Goal: Check status: Check status

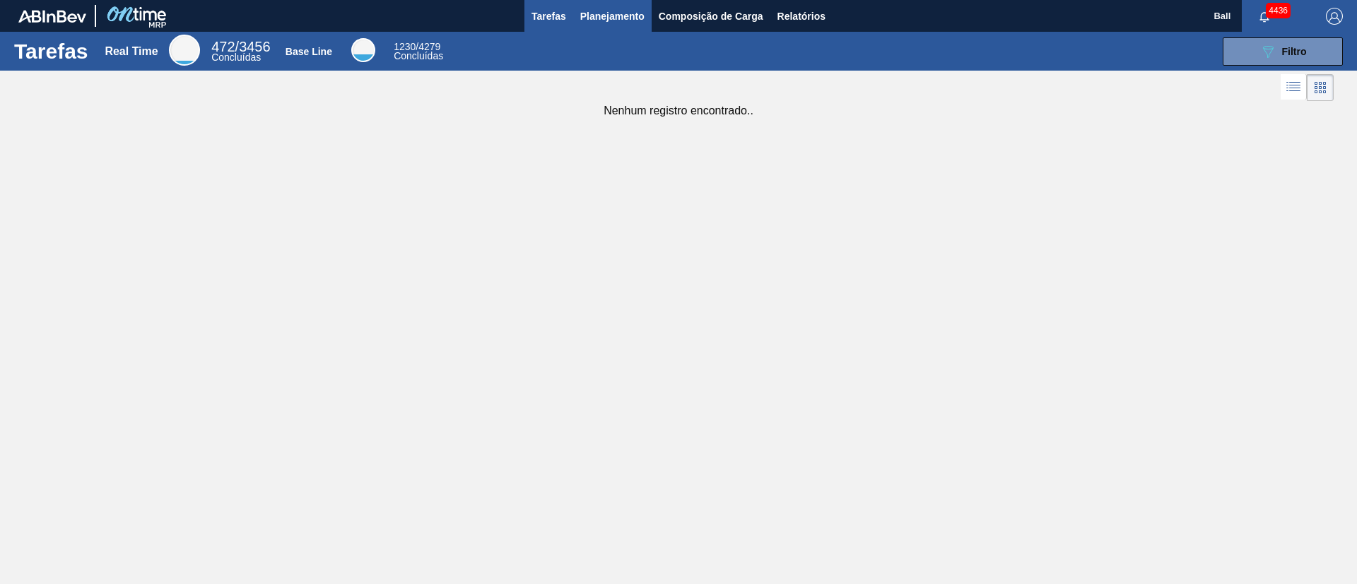
click at [602, 8] on span "Planejamento" at bounding box center [612, 16] width 64 height 17
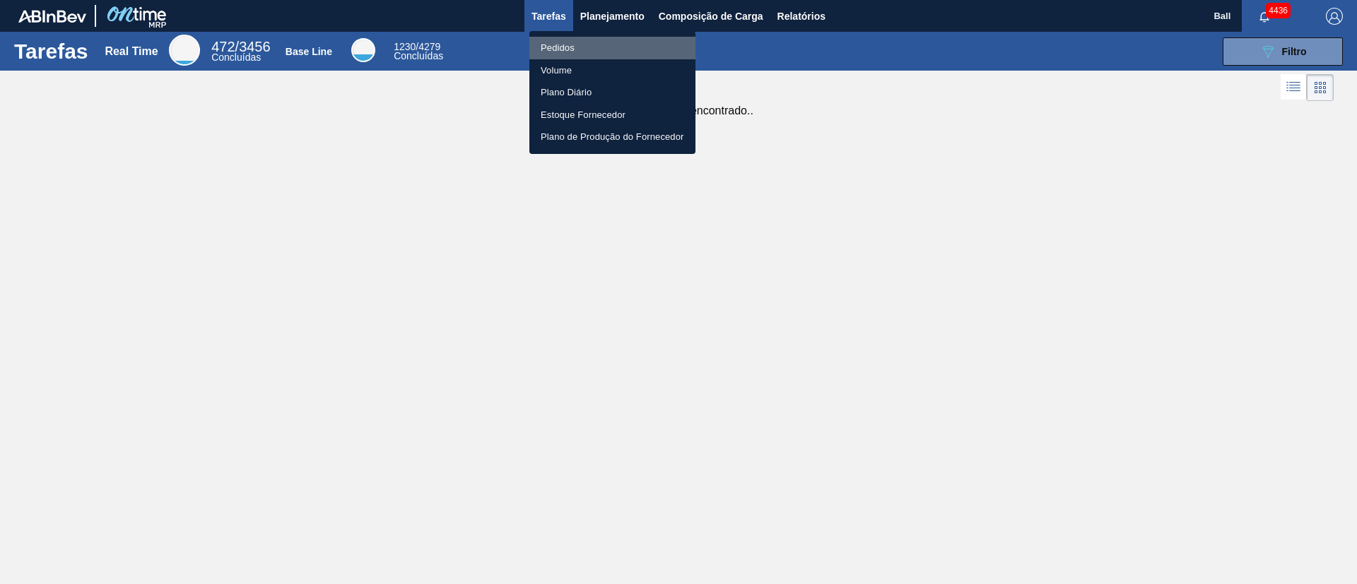
click at [565, 43] on li "Pedidos" at bounding box center [612, 48] width 166 height 23
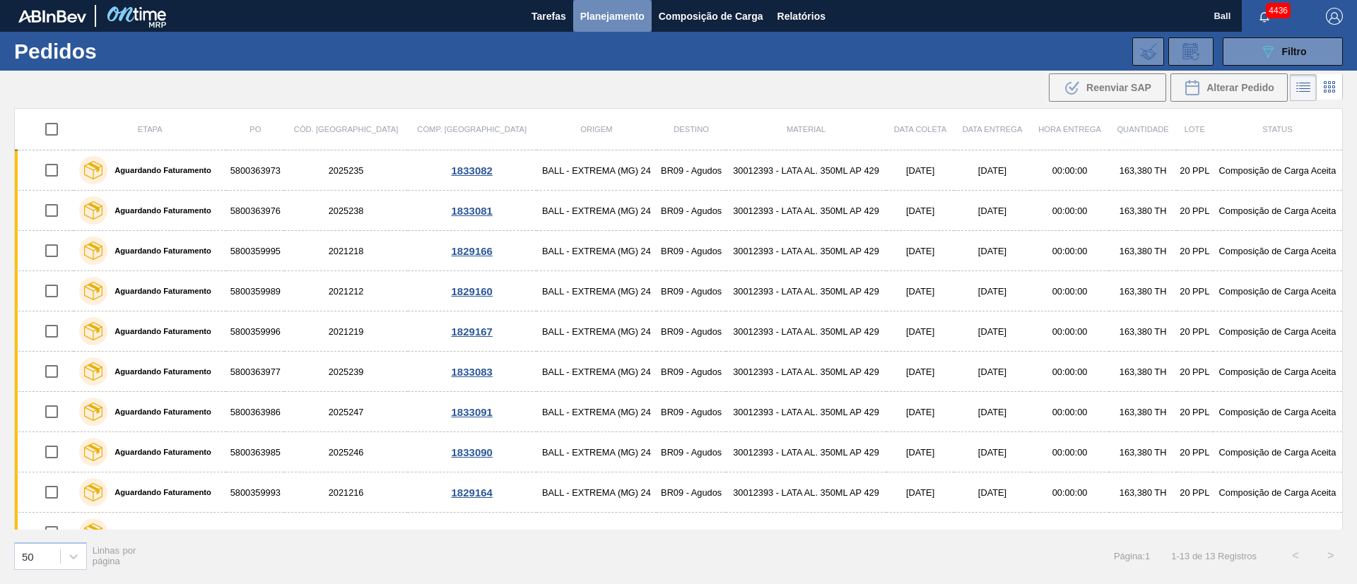
click at [617, 14] on span "Planejamento" at bounding box center [612, 16] width 64 height 17
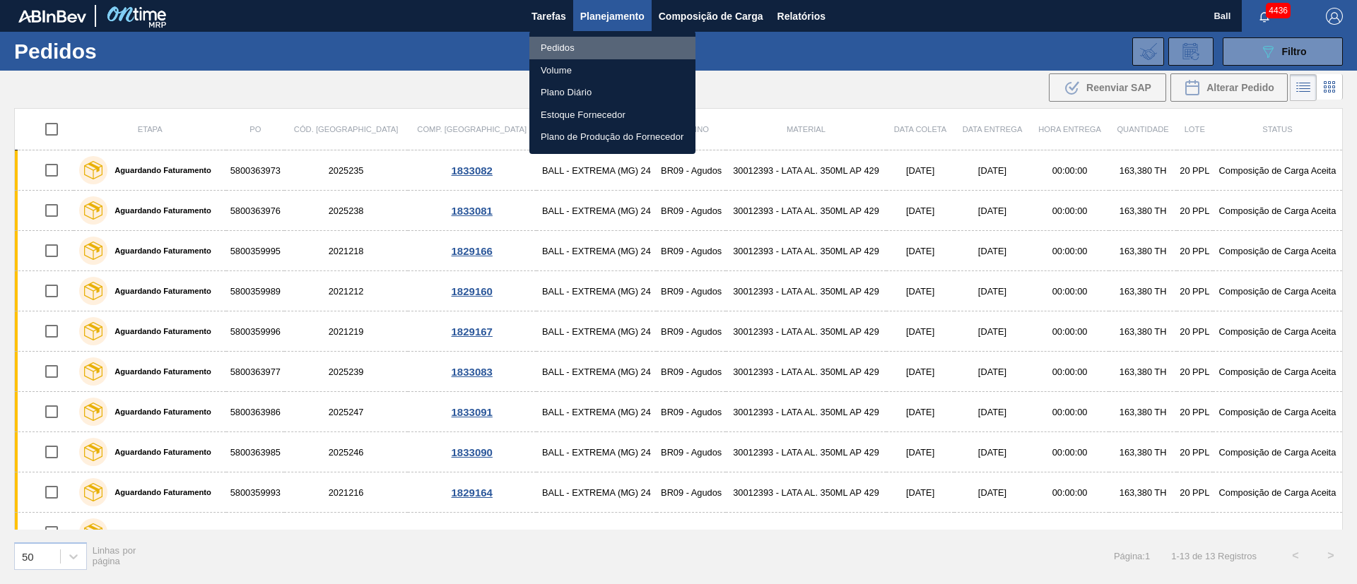
click at [554, 42] on li "Pedidos" at bounding box center [612, 48] width 166 height 23
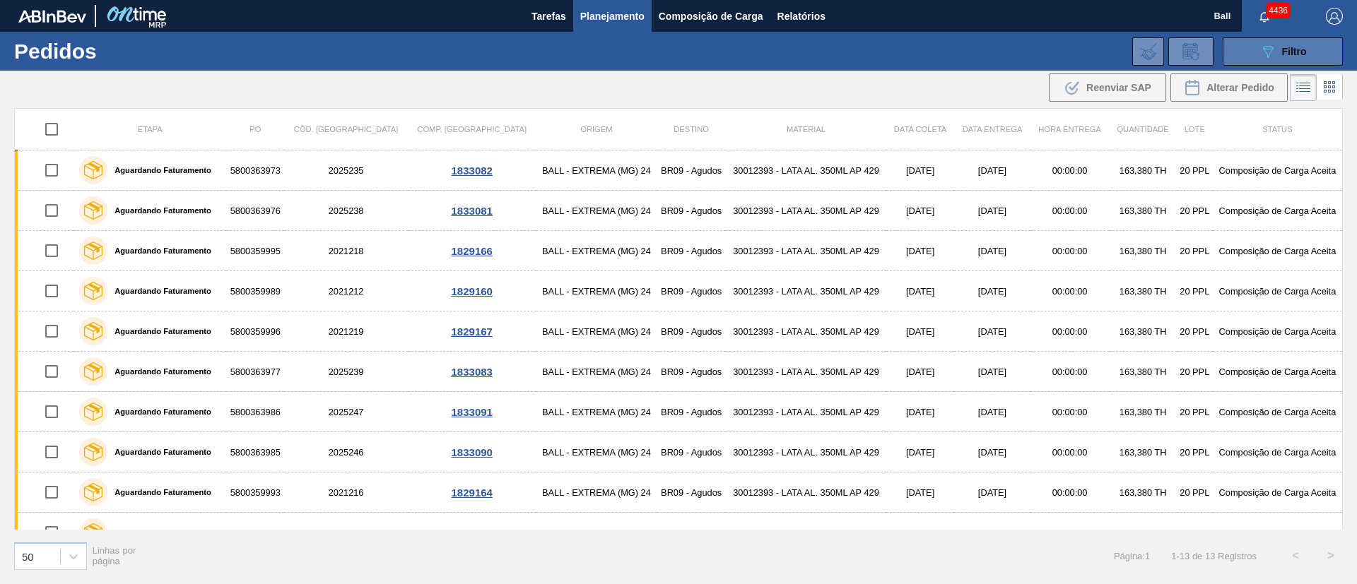
click at [1274, 58] on icon "089F7B8B-B2A5-4AFE-B5C0-19BA573D28AC" at bounding box center [1267, 51] width 17 height 17
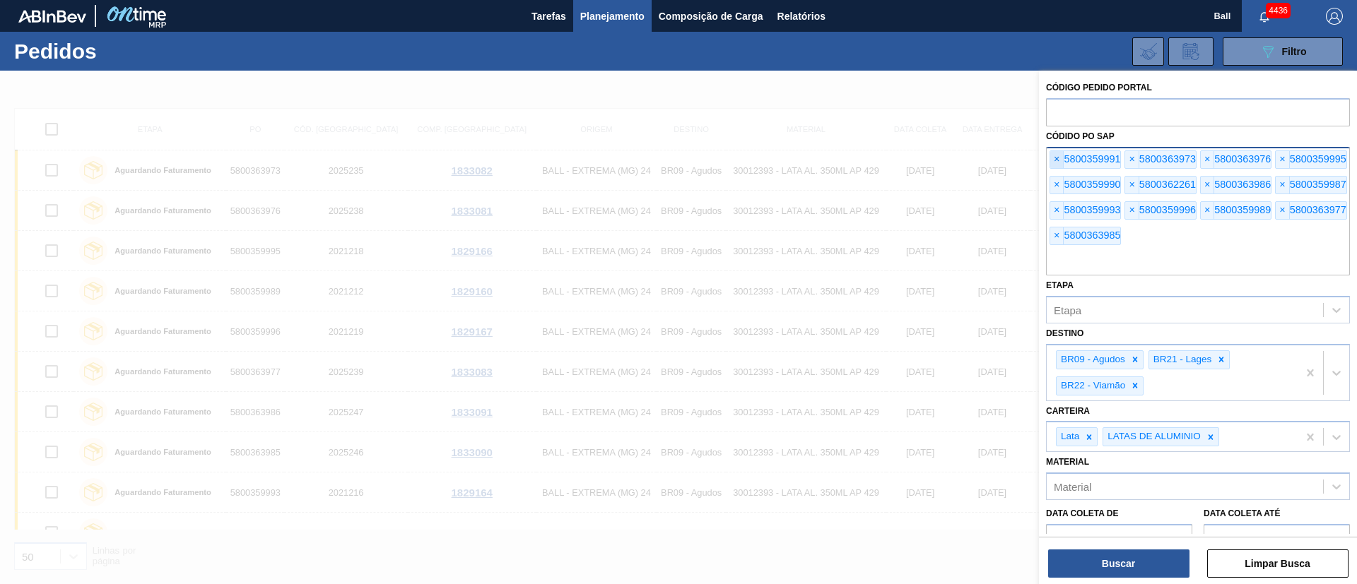
click at [1054, 158] on span "×" at bounding box center [1056, 159] width 13 height 17
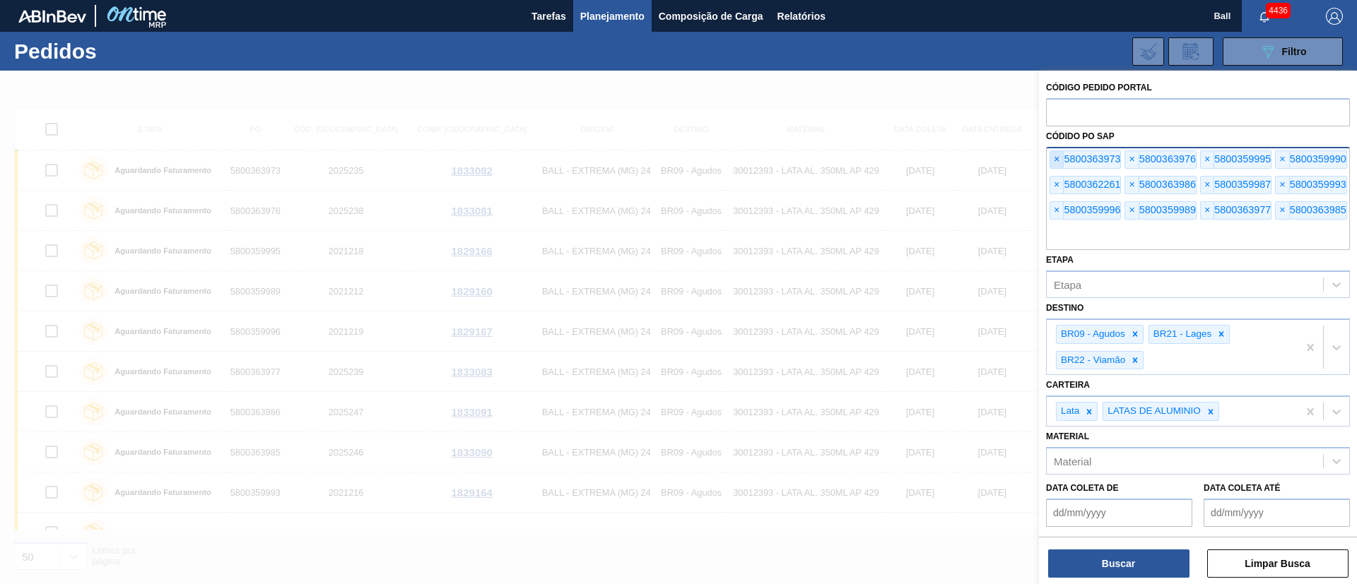
click at [1054, 158] on span "×" at bounding box center [1056, 159] width 13 height 17
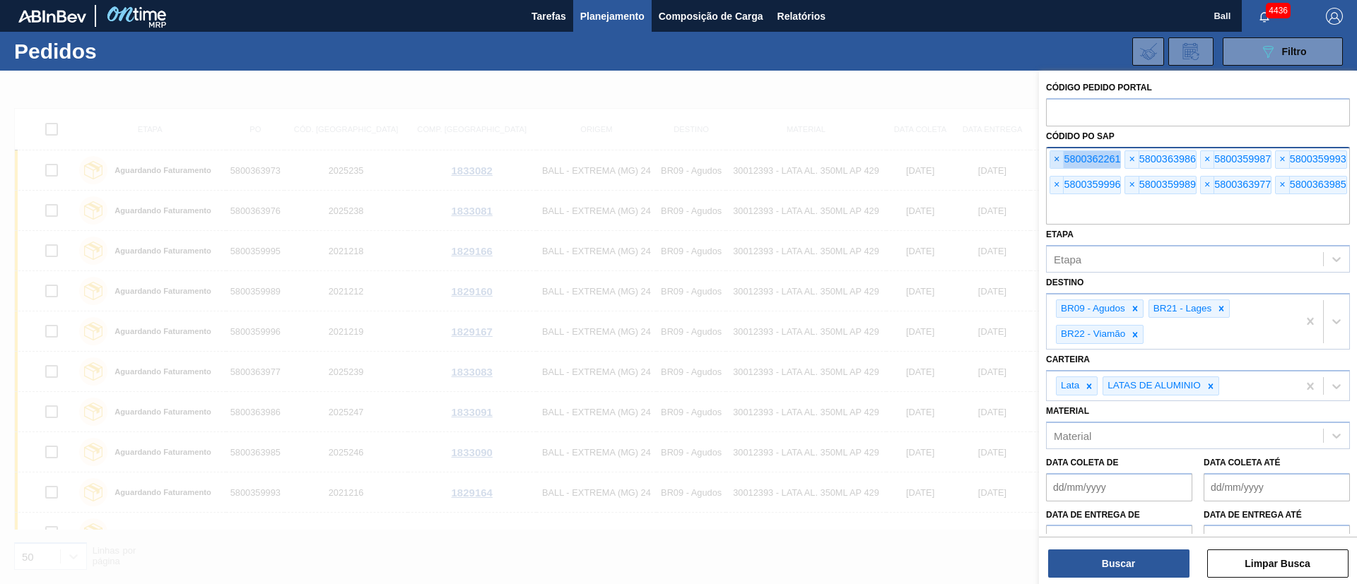
click at [1054, 158] on span "×" at bounding box center [1056, 159] width 13 height 17
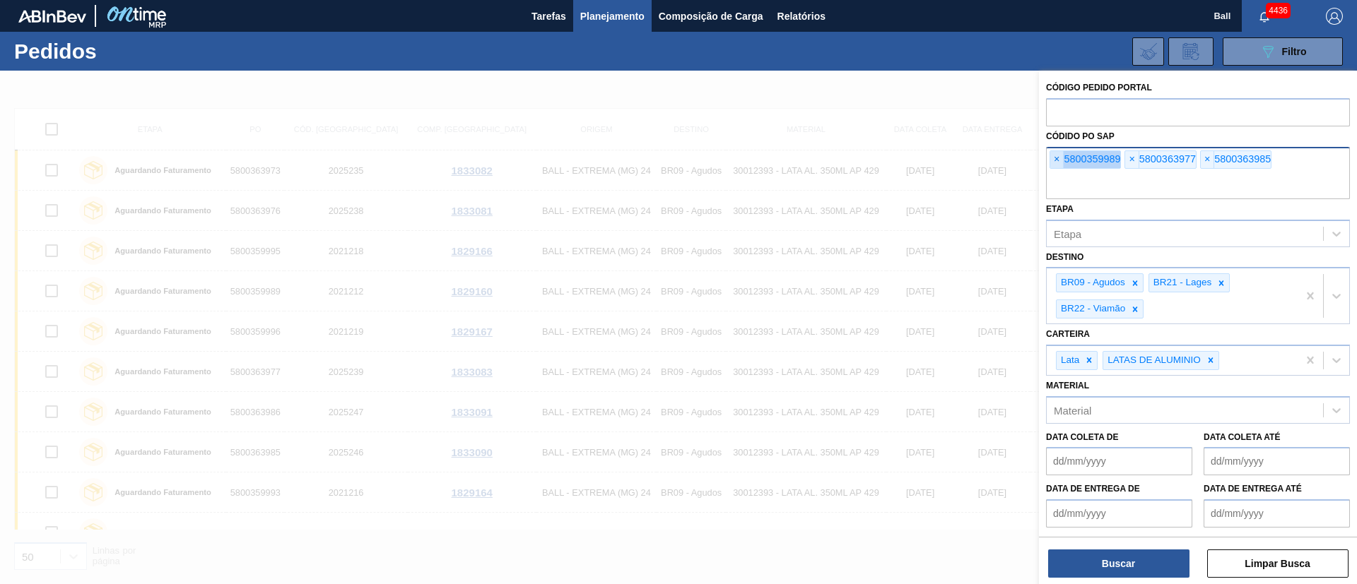
click at [1054, 158] on span "×" at bounding box center [1056, 159] width 13 height 17
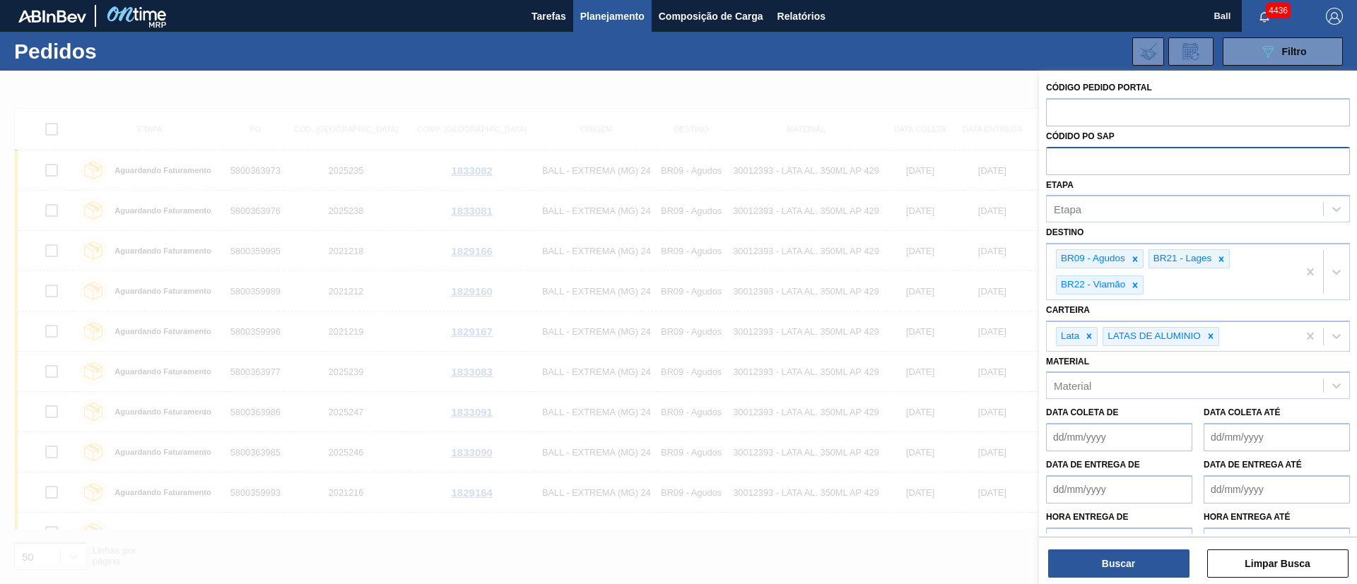
paste input "5800360012"
type input "5800360012"
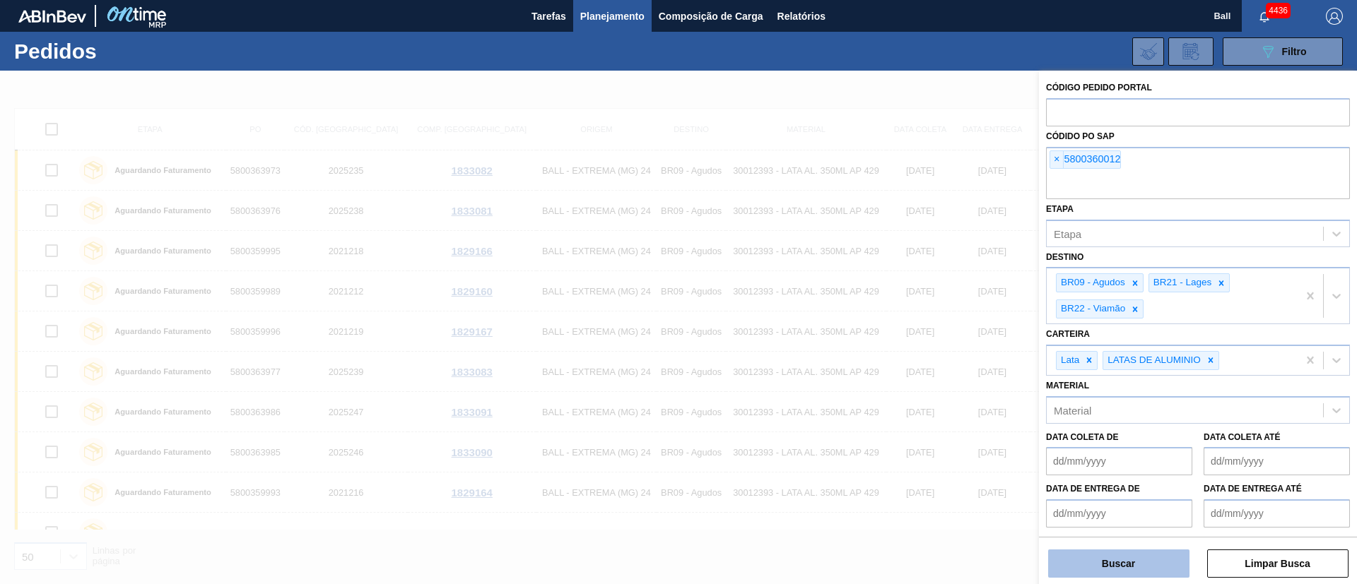
click at [1105, 575] on button "Buscar" at bounding box center [1118, 564] width 141 height 28
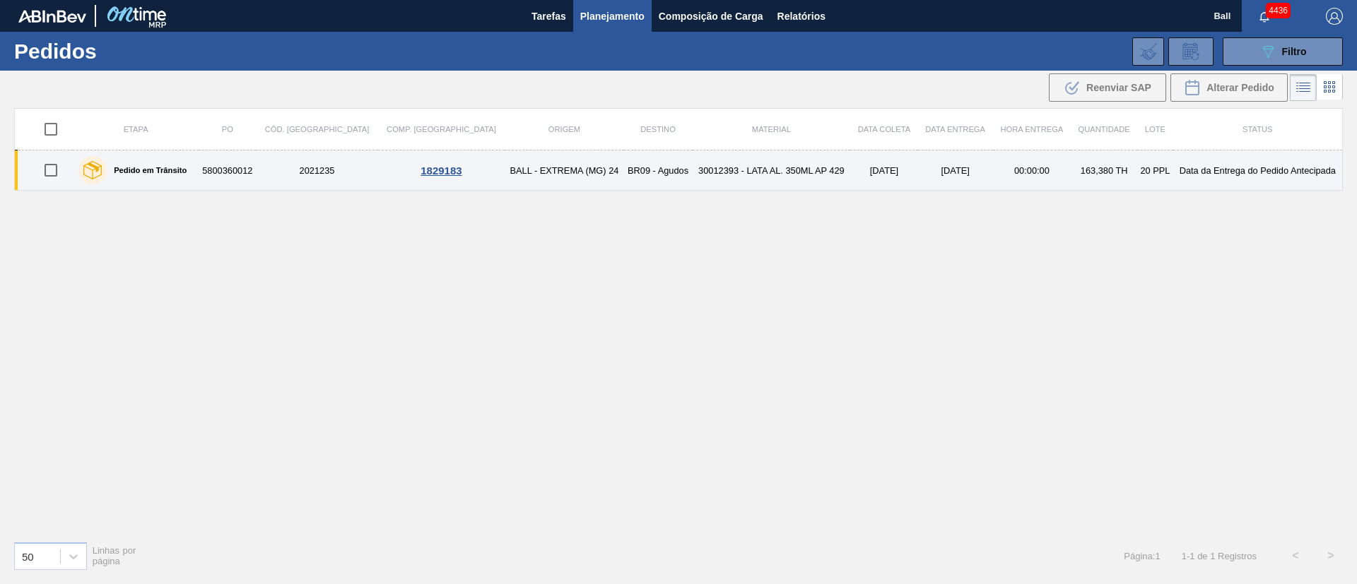
click at [918, 175] on td "03/09/2025" at bounding box center [955, 171] width 75 height 40
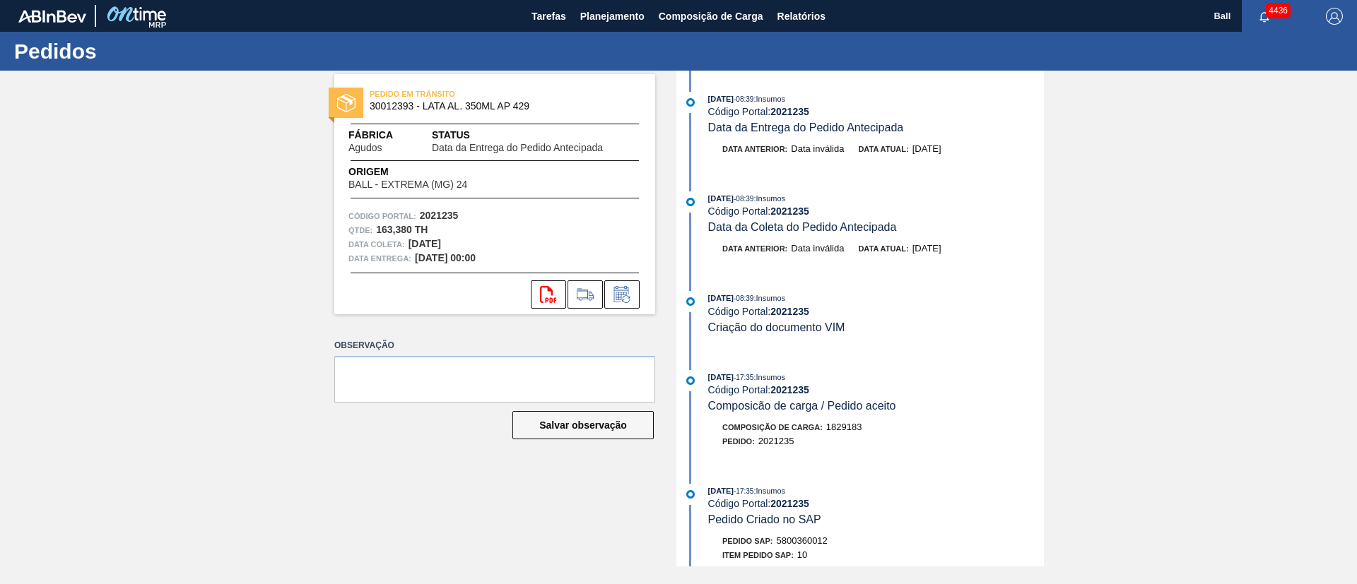
click at [893, 251] on span "Data atual:" at bounding box center [883, 249] width 50 height 8
drag, startPoint x: 474, startPoint y: 242, endPoint x: 343, endPoint y: 165, distance: 152.4
click at [353, 166] on div "PEDIDO EM TRÂNSITO 30012393 - LATA AL. 350ML AP 429 Fábrica Agudos Status Data …" at bounding box center [494, 194] width 321 height 240
click at [174, 167] on div "PEDIDO EM TRÂNSITO 30012393 - LATA AL. 350ML AP 429 Fábrica Agudos Status Data …" at bounding box center [678, 319] width 1357 height 496
drag, startPoint x: 818, startPoint y: 105, endPoint x: 753, endPoint y: 104, distance: 64.3
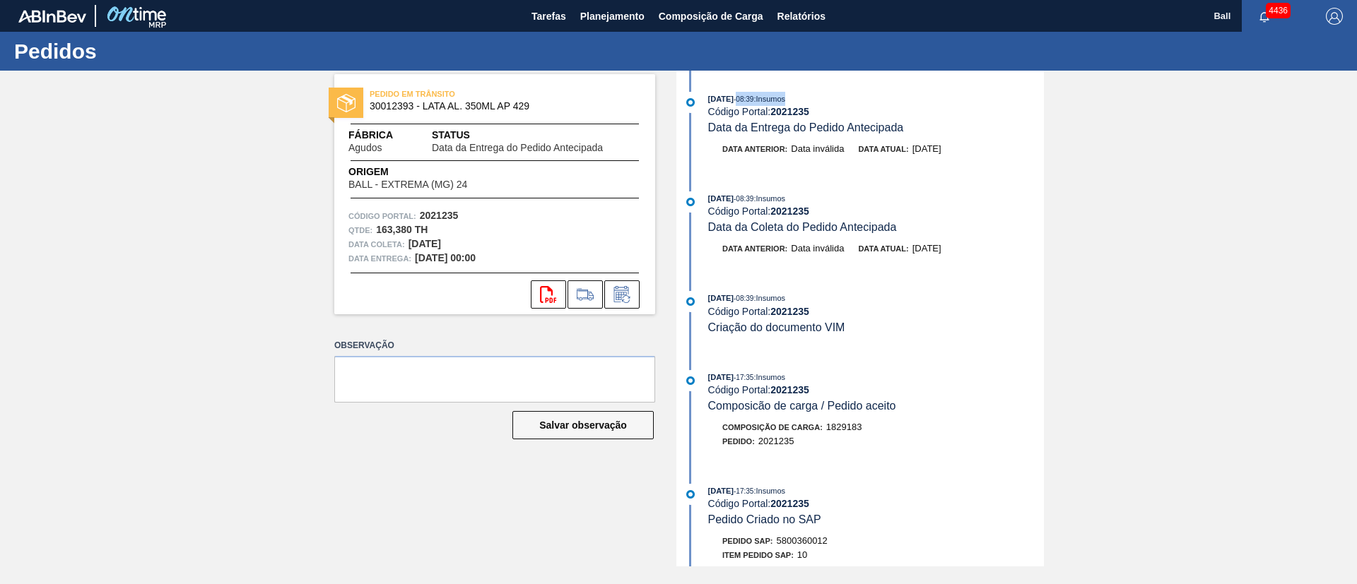
click at [753, 104] on div "02/09/2025 - 08:39 : Insumos" at bounding box center [876, 99] width 336 height 14
click at [249, 249] on div "PEDIDO EM TRÂNSITO 30012393 - LATA AL. 350ML AP 429 Fábrica Agudos Status Data …" at bounding box center [678, 319] width 1357 height 496
drag, startPoint x: 779, startPoint y: 98, endPoint x: 817, endPoint y: 100, distance: 38.3
click at [817, 100] on div "02/09/2025 - 08:39 : Insumos" at bounding box center [876, 99] width 336 height 14
drag, startPoint x: 773, startPoint y: 195, endPoint x: 808, endPoint y: 204, distance: 35.8
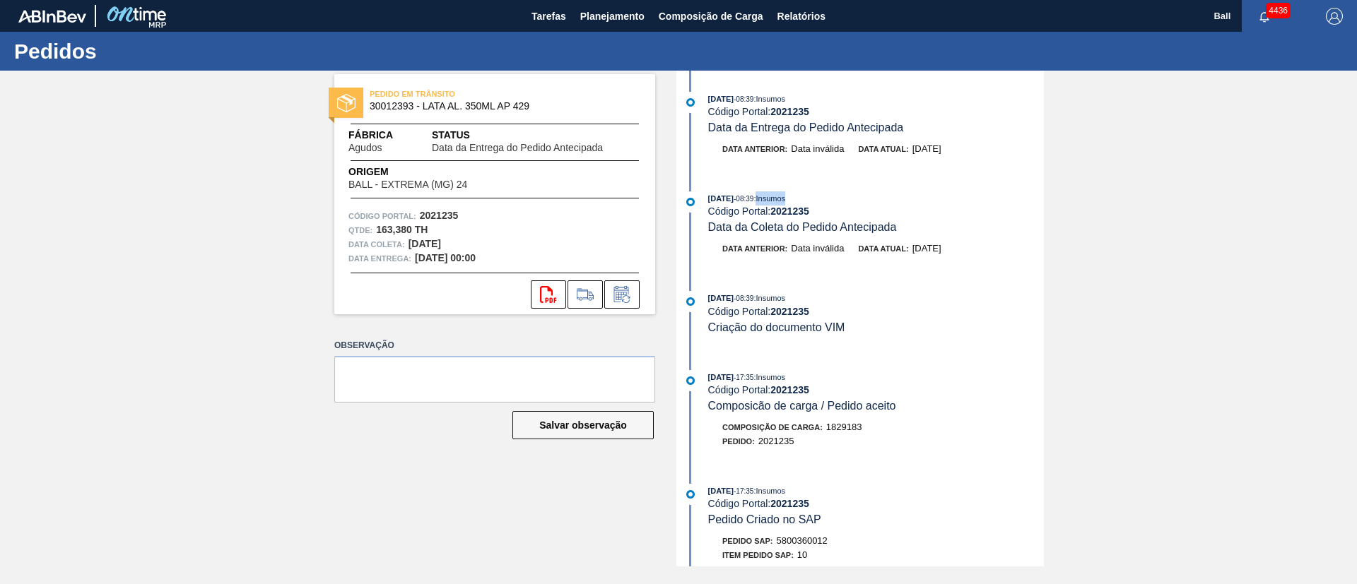
click at [808, 204] on div "02/09/2025 - 08:39 : Insumos" at bounding box center [876, 199] width 336 height 14
drag, startPoint x: 775, startPoint y: 302, endPoint x: 818, endPoint y: 302, distance: 43.8
click at [816, 302] on div "02/09/2025 - 08:39 : Insumos" at bounding box center [876, 298] width 336 height 14
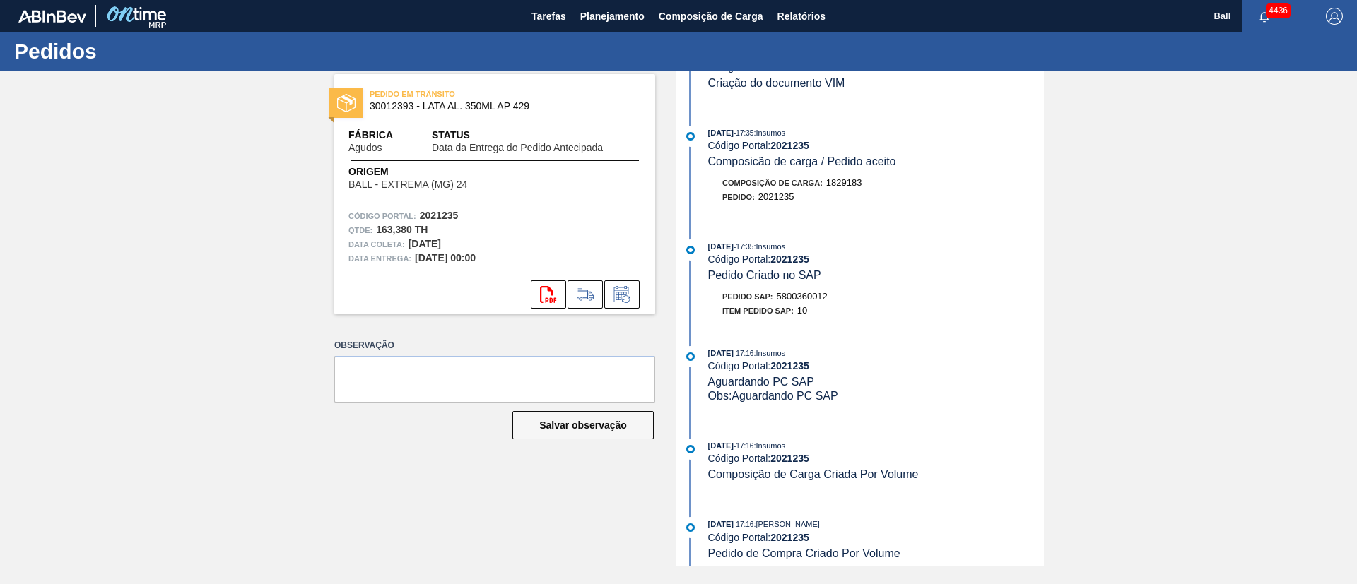
scroll to position [253, 0]
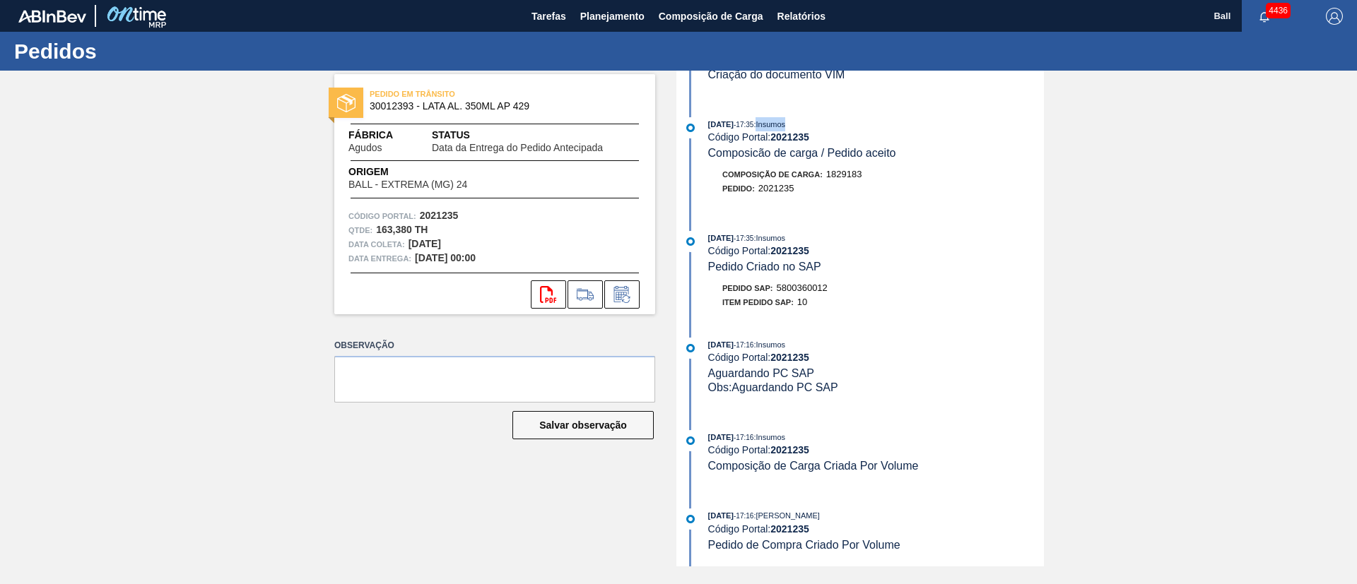
drag, startPoint x: 777, startPoint y: 126, endPoint x: 809, endPoint y: 126, distance: 31.8
click at [809, 126] on div "29/08/2025 - 17:35 : Insumos" at bounding box center [876, 124] width 336 height 14
click at [866, 191] on div "Pedido : 2021235" at bounding box center [876, 189] width 336 height 14
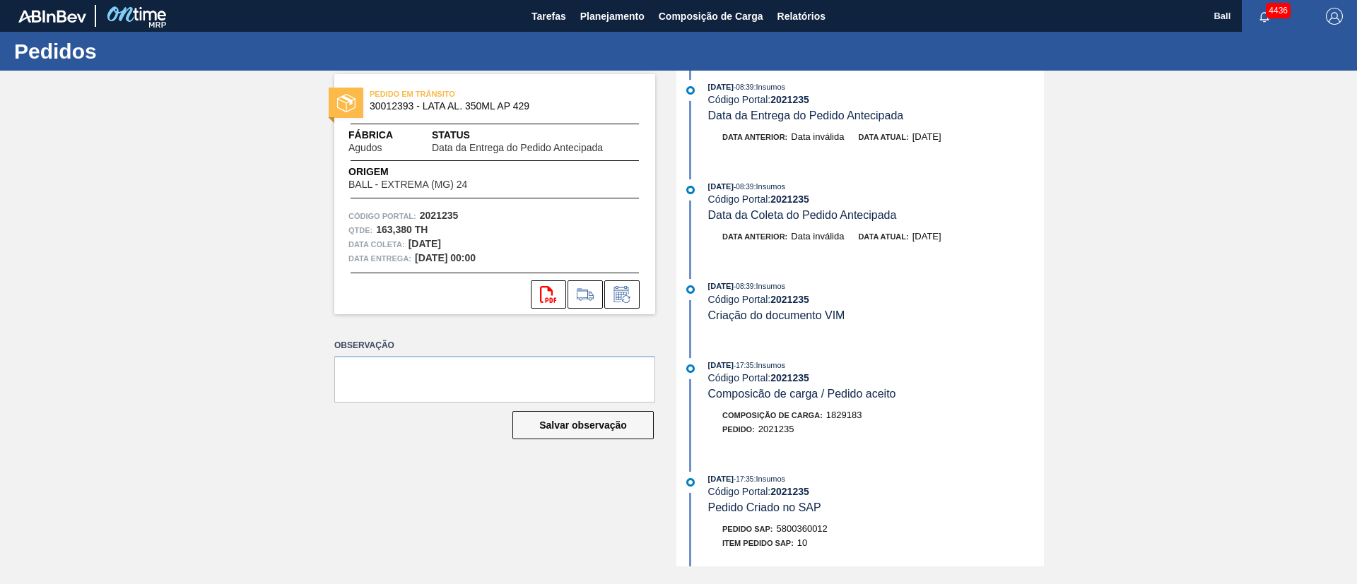
scroll to position [0, 0]
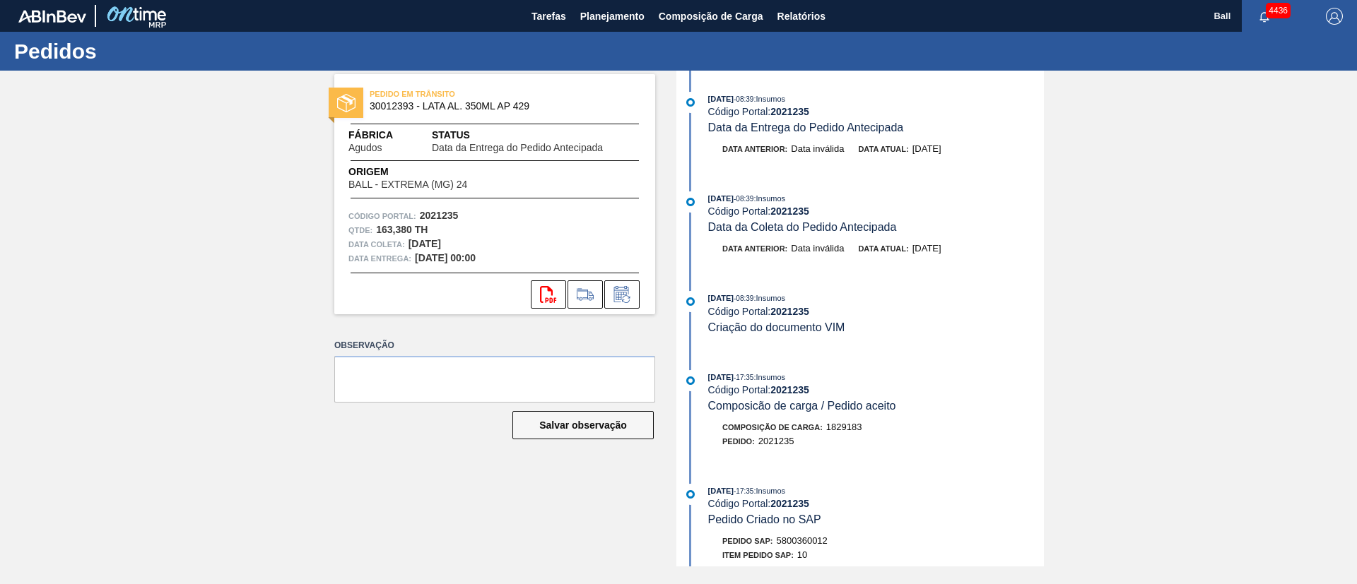
drag, startPoint x: 825, startPoint y: 205, endPoint x: 728, endPoint y: 82, distance: 156.5
click at [730, 83] on div "02/09/2025 - 08:39 : Insumos Código Portal: 2021235 Data da Entrega do Pedido A…" at bounding box center [862, 319] width 364 height 496
click at [722, 78] on div "02/09/2025 - 08:39 : Insumos Código Portal: 2021235 Data da Entrega do Pedido A…" at bounding box center [862, 319] width 364 height 496
click at [618, 17] on span "Planejamento" at bounding box center [612, 16] width 64 height 17
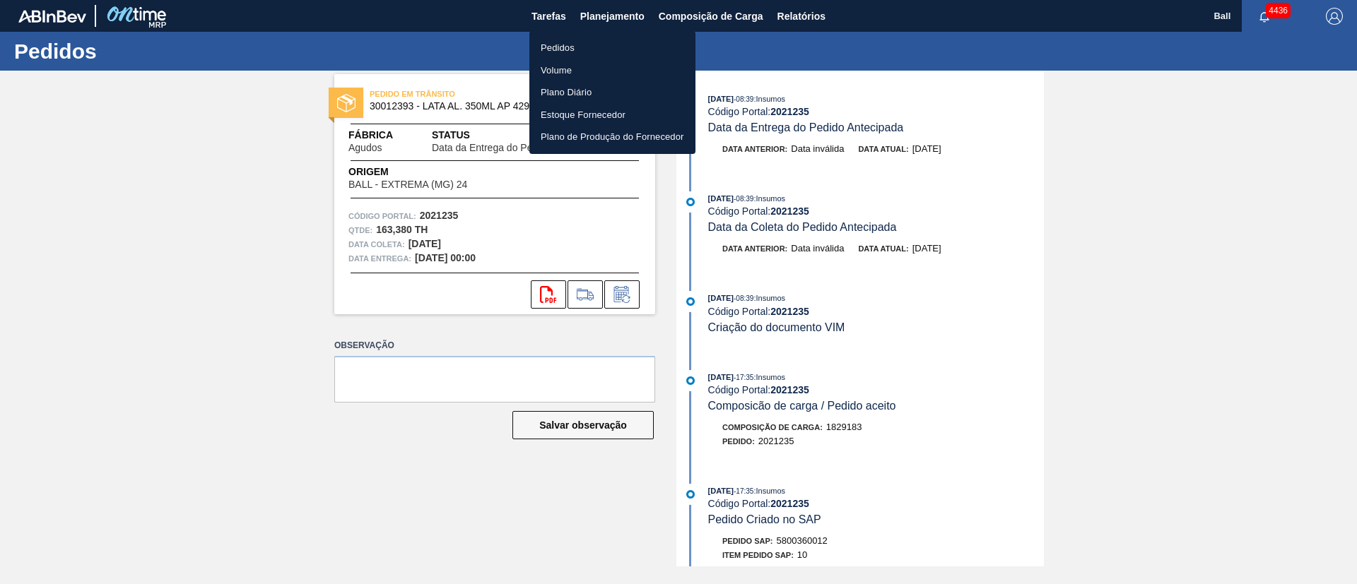
drag, startPoint x: 569, startPoint y: 45, endPoint x: 669, endPoint y: 79, distance: 105.3
click at [569, 45] on li "Pedidos" at bounding box center [612, 48] width 166 height 23
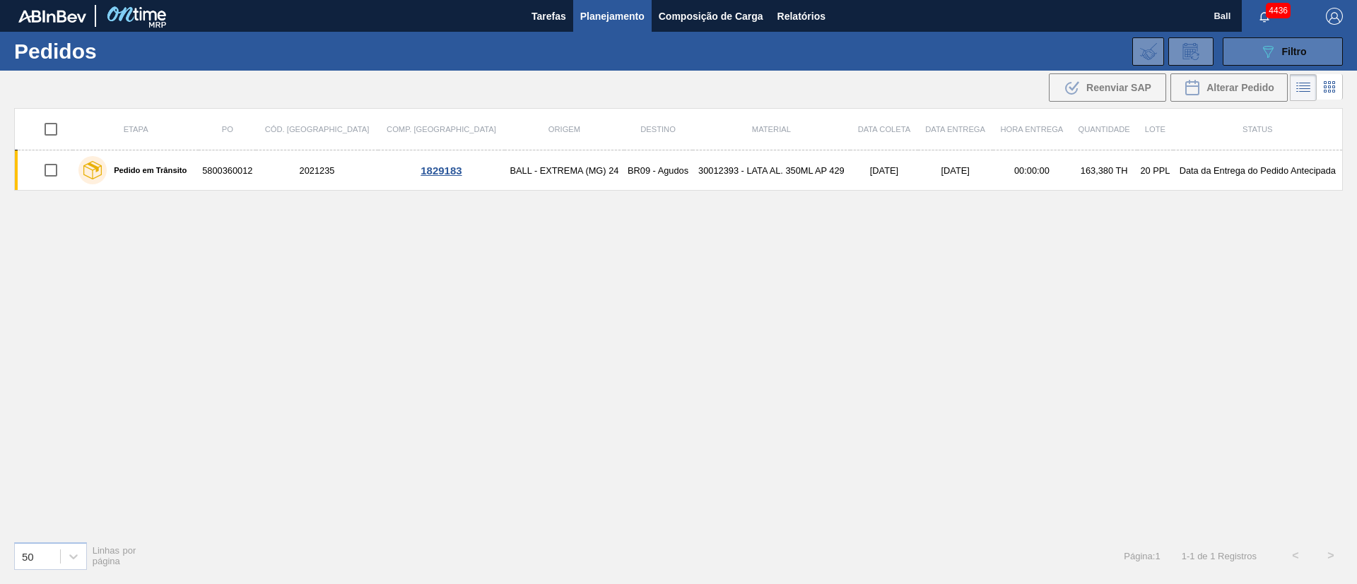
click at [1278, 53] on div "089F7B8B-B2A5-4AFE-B5C0-19BA573D28AC Filtro" at bounding box center [1282, 51] width 47 height 17
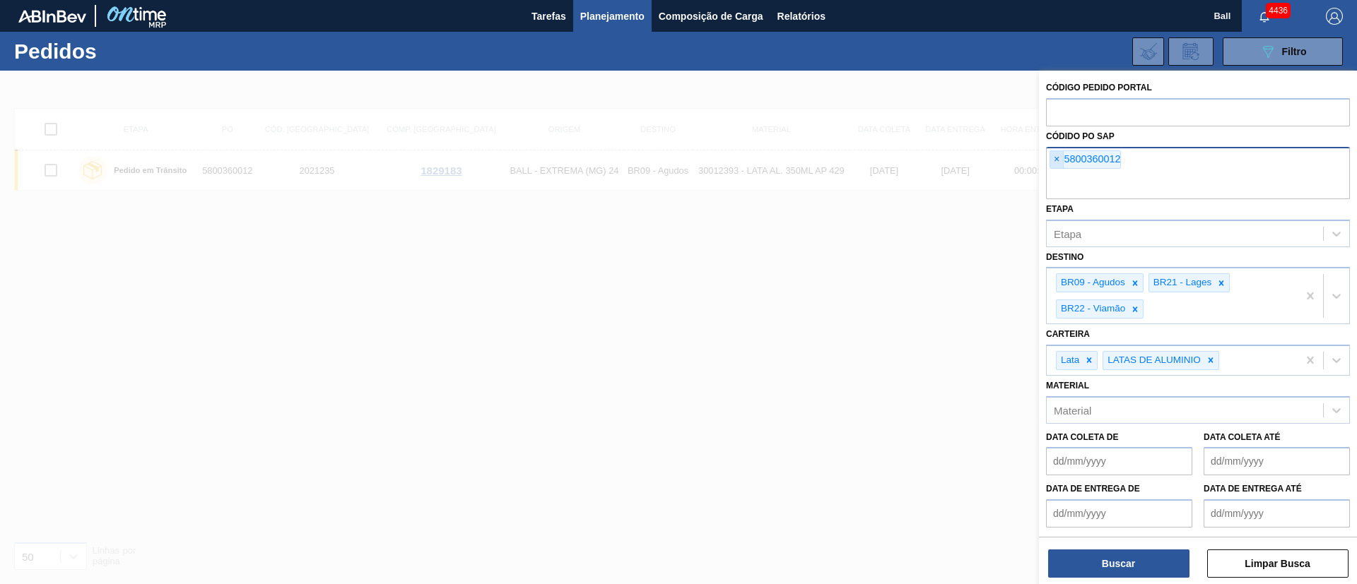
click at [1056, 156] on span "×" at bounding box center [1056, 159] width 13 height 17
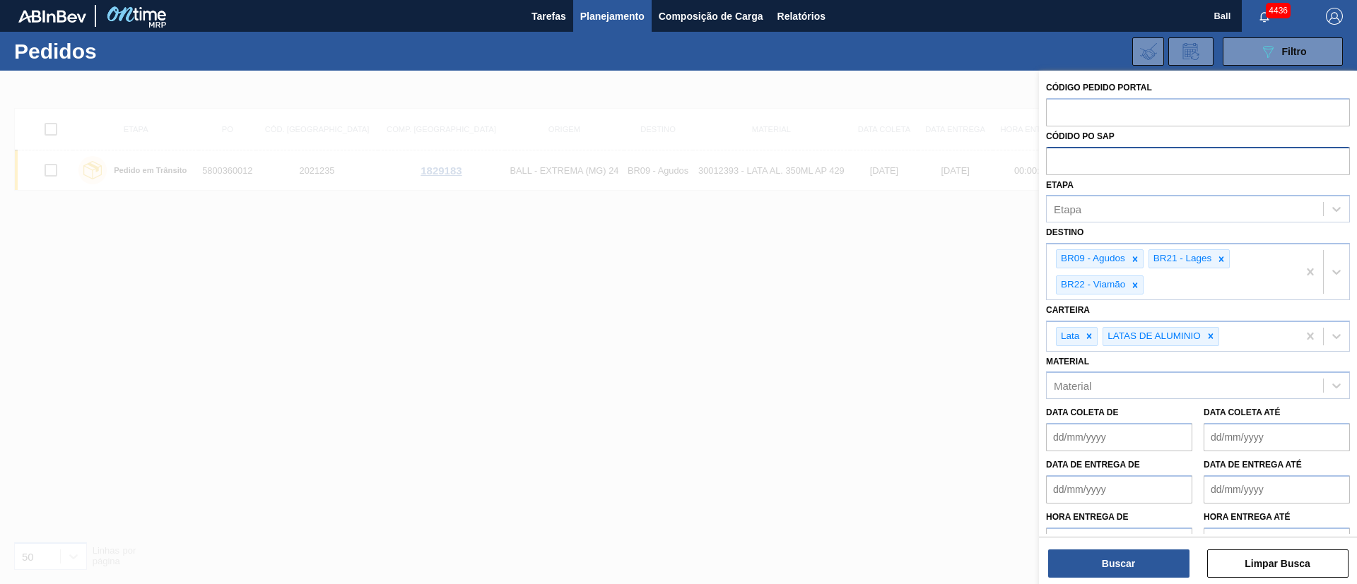
paste input "text"
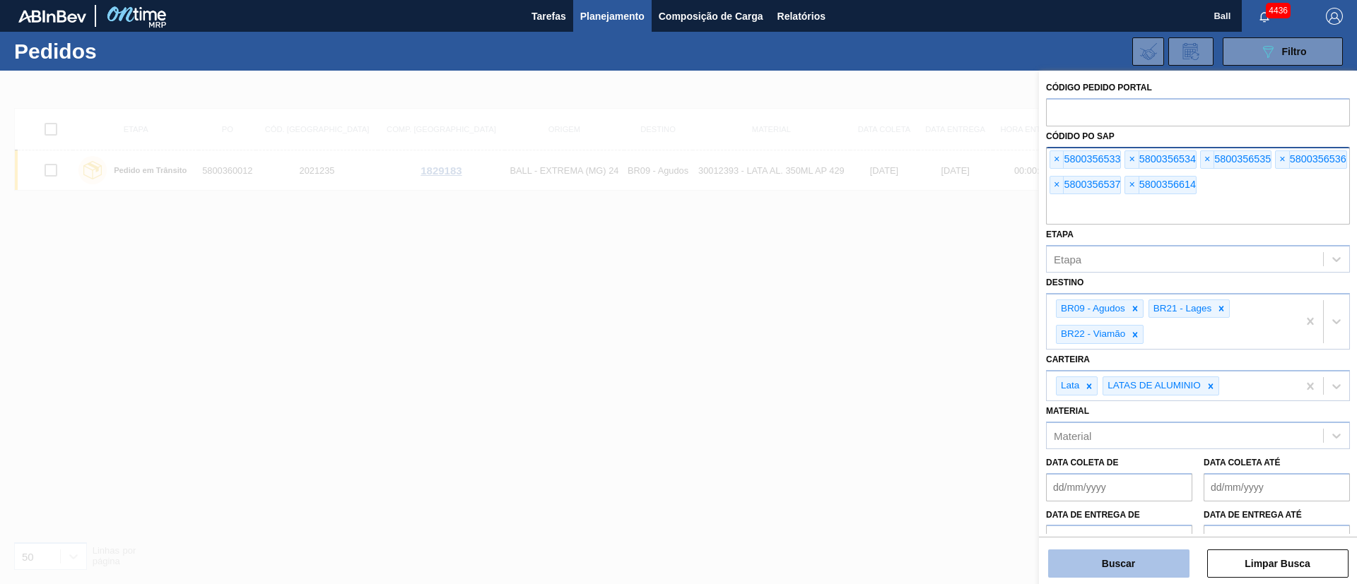
click at [1133, 572] on button "Buscar" at bounding box center [1118, 564] width 141 height 28
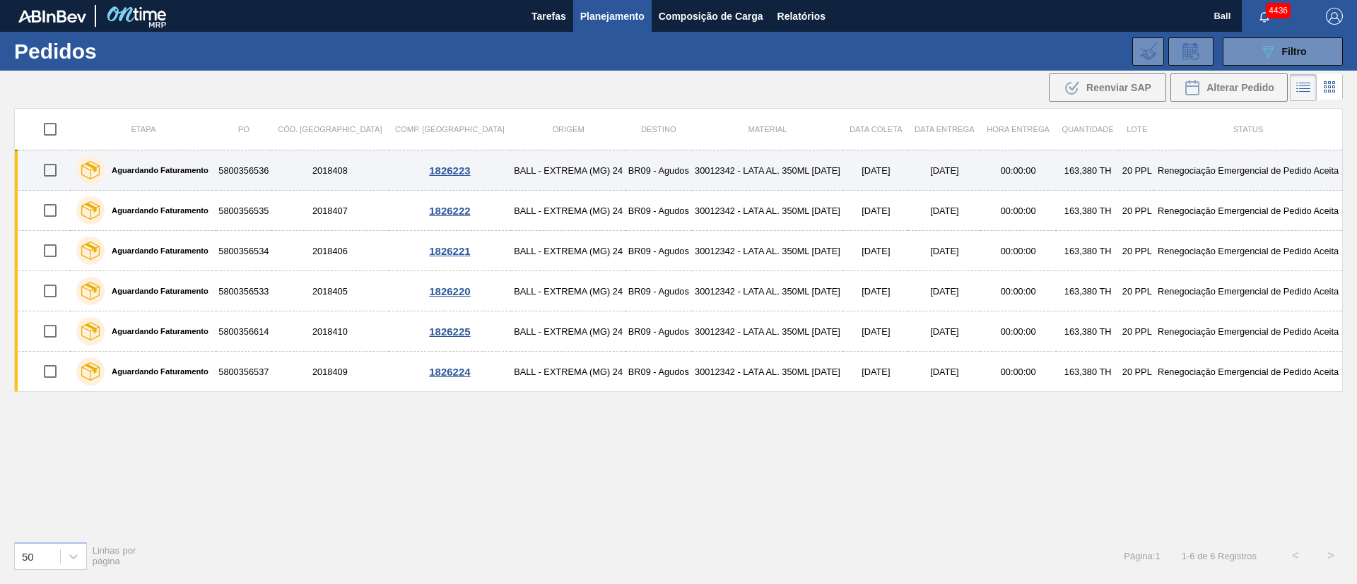
click at [692, 174] on td "30012342 - LATA AL. 350ML BC 429" at bounding box center [768, 171] width 152 height 40
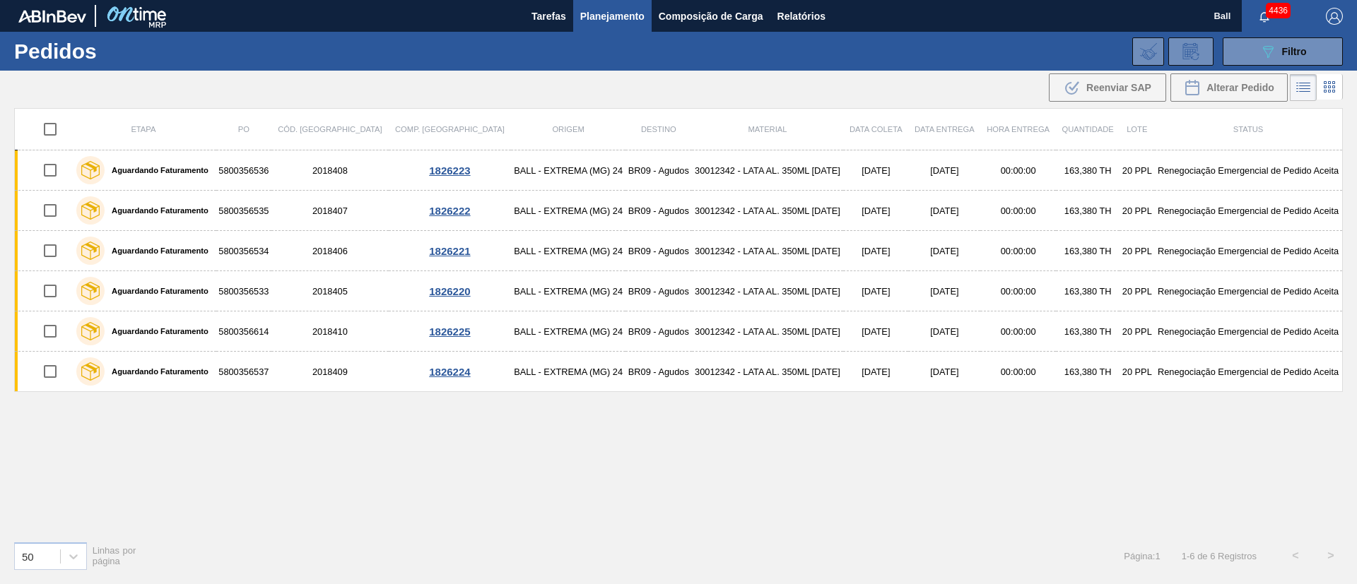
click at [590, 15] on span "Planejamento" at bounding box center [612, 16] width 64 height 17
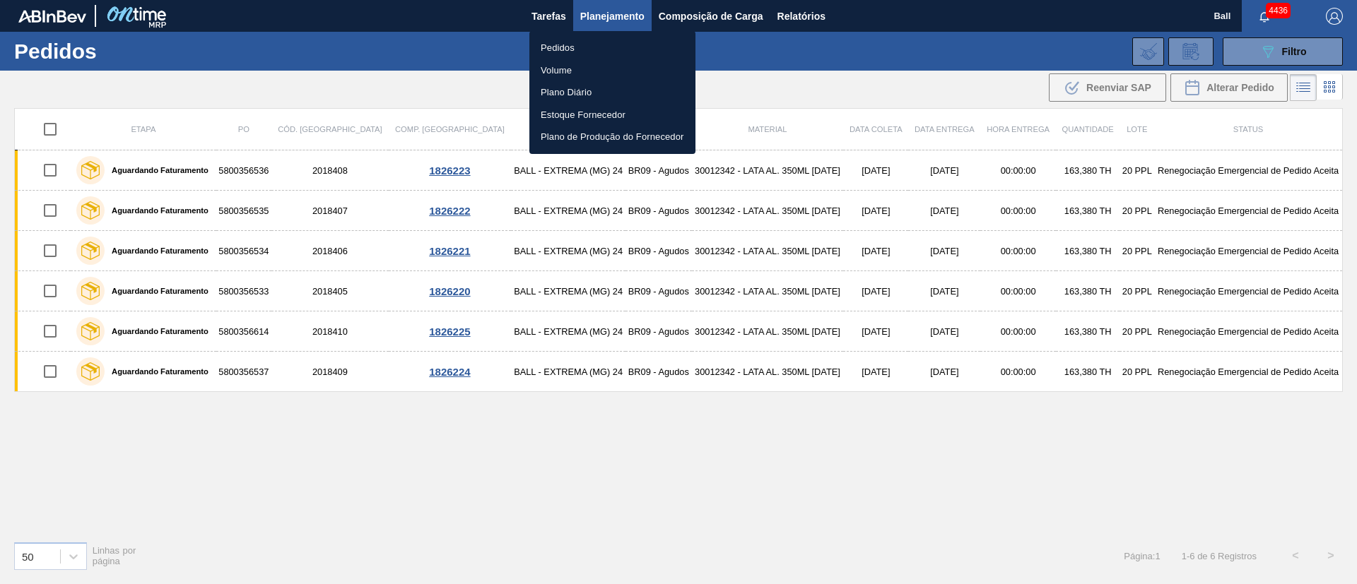
click at [575, 49] on li "Pedidos" at bounding box center [612, 48] width 166 height 23
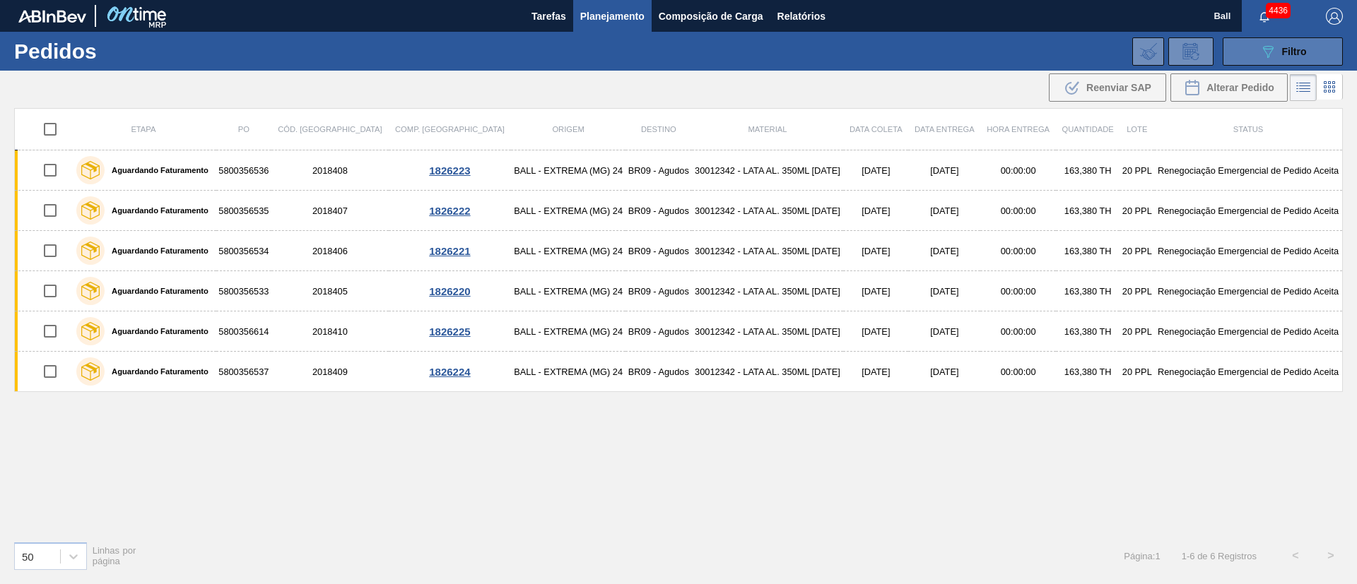
click at [1239, 42] on button "089F7B8B-B2A5-4AFE-B5C0-19BA573D28AC Filtro" at bounding box center [1283, 51] width 120 height 28
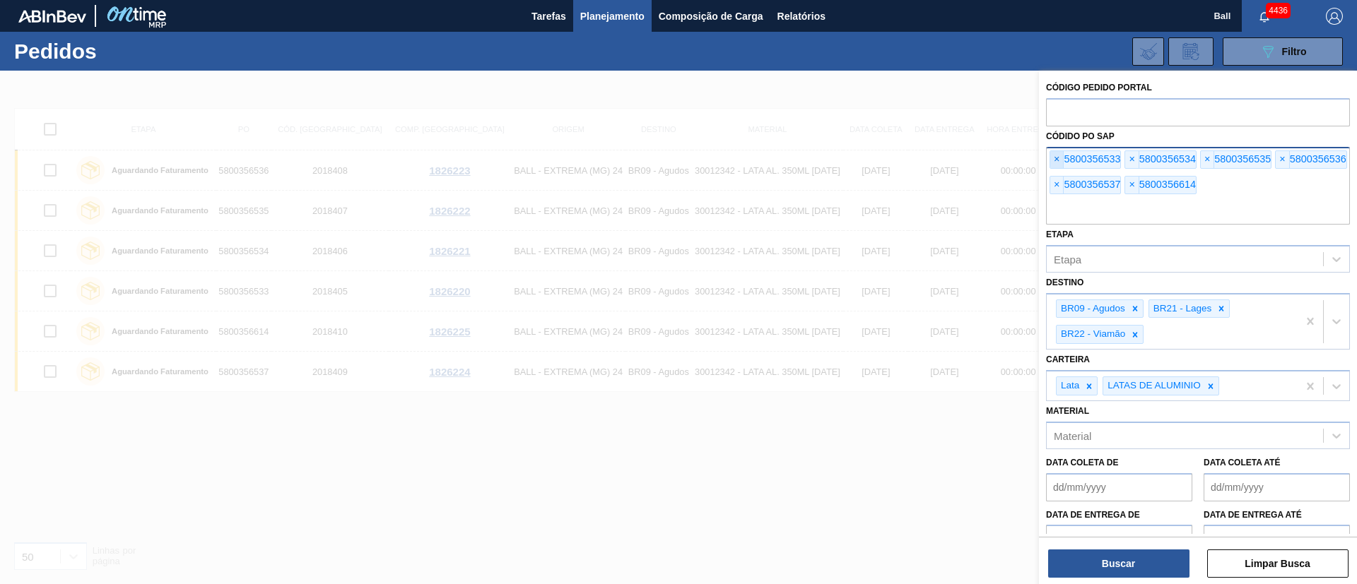
click at [1058, 156] on span "×" at bounding box center [1056, 159] width 13 height 17
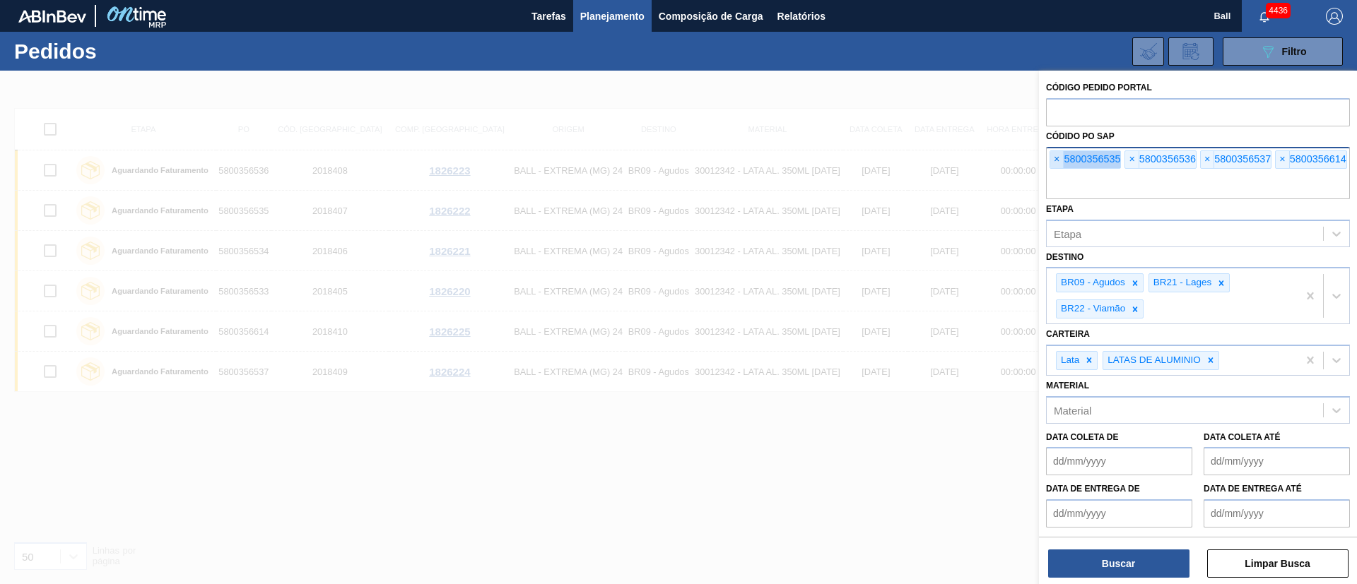
click at [1058, 156] on span "×" at bounding box center [1056, 159] width 13 height 17
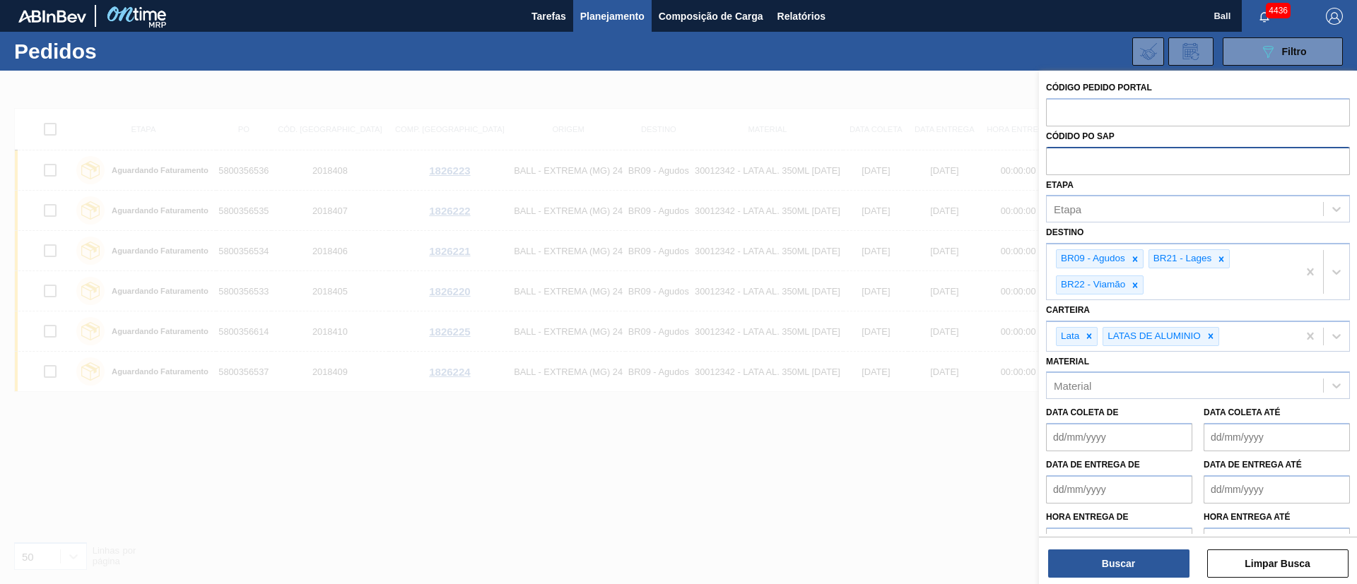
paste input "text"
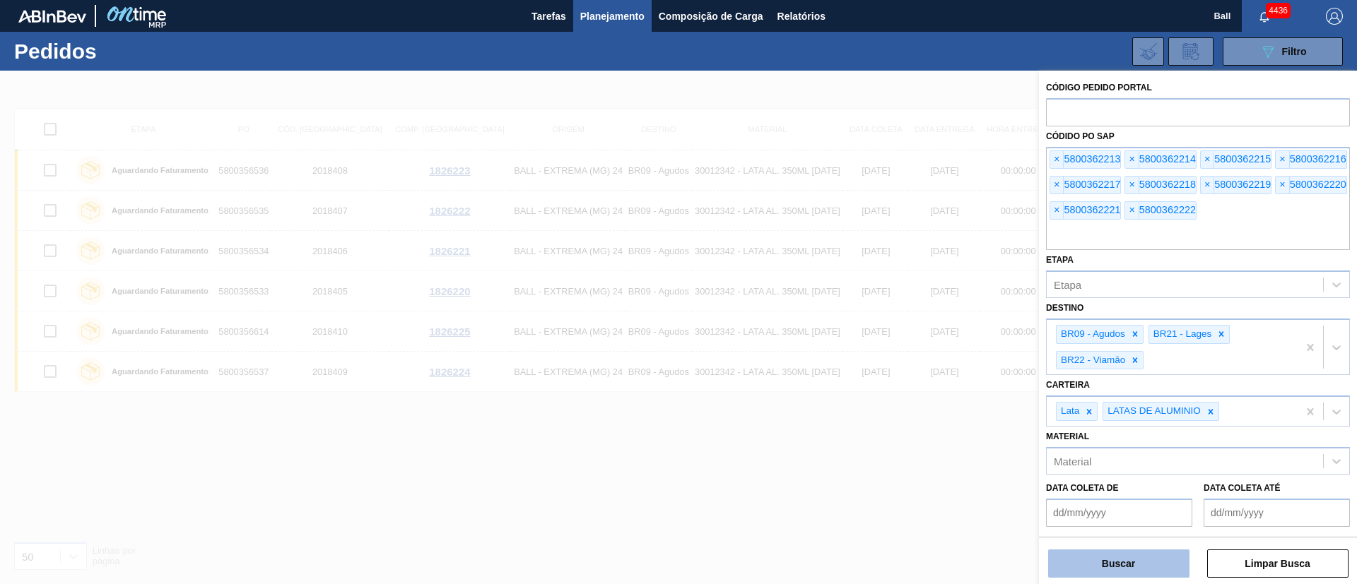
click at [1103, 560] on button "Buscar" at bounding box center [1118, 564] width 141 height 28
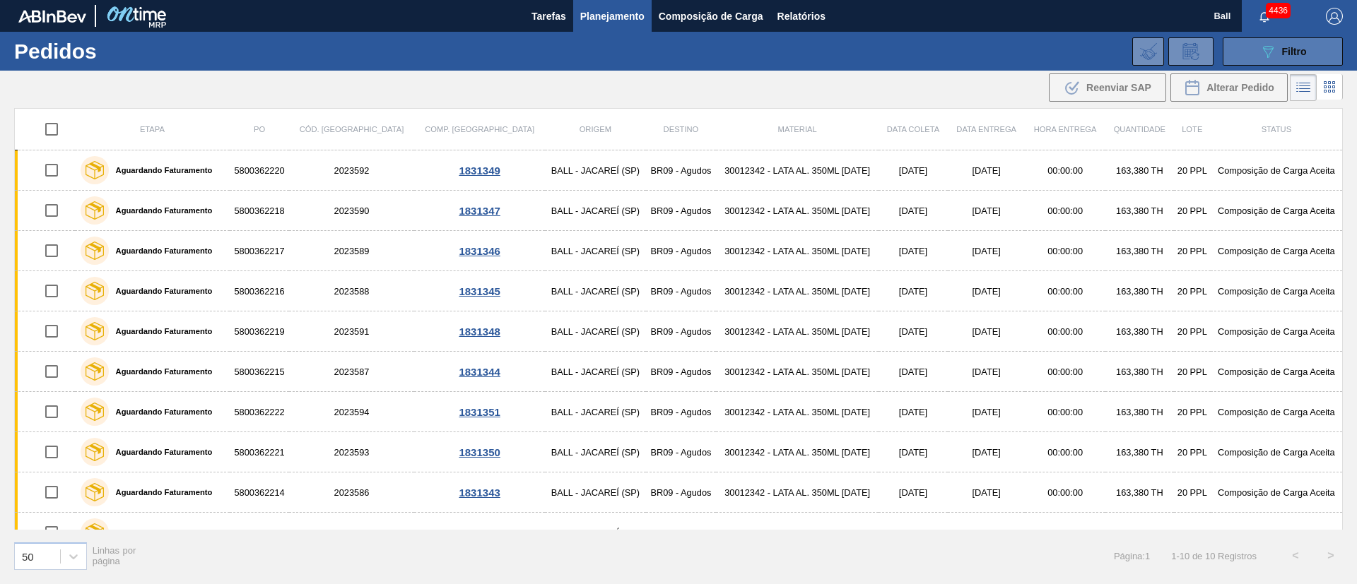
click at [1281, 52] on div "089F7B8B-B2A5-4AFE-B5C0-19BA573D28AC Filtro" at bounding box center [1282, 51] width 47 height 17
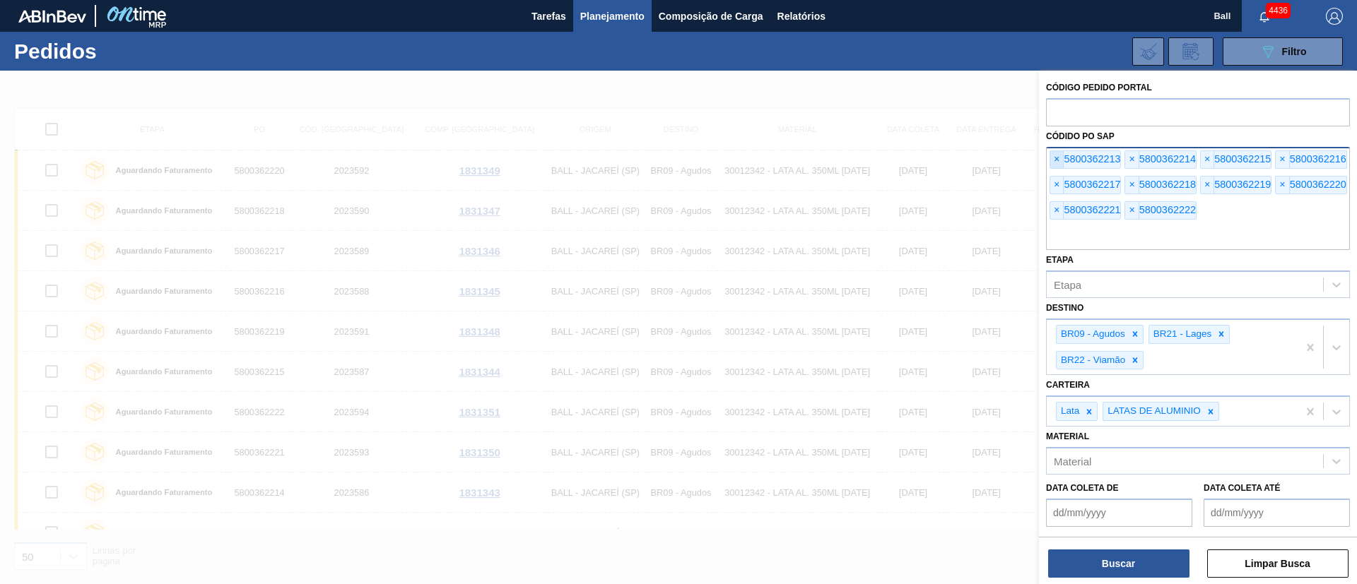
click at [1059, 158] on span "×" at bounding box center [1056, 159] width 13 height 17
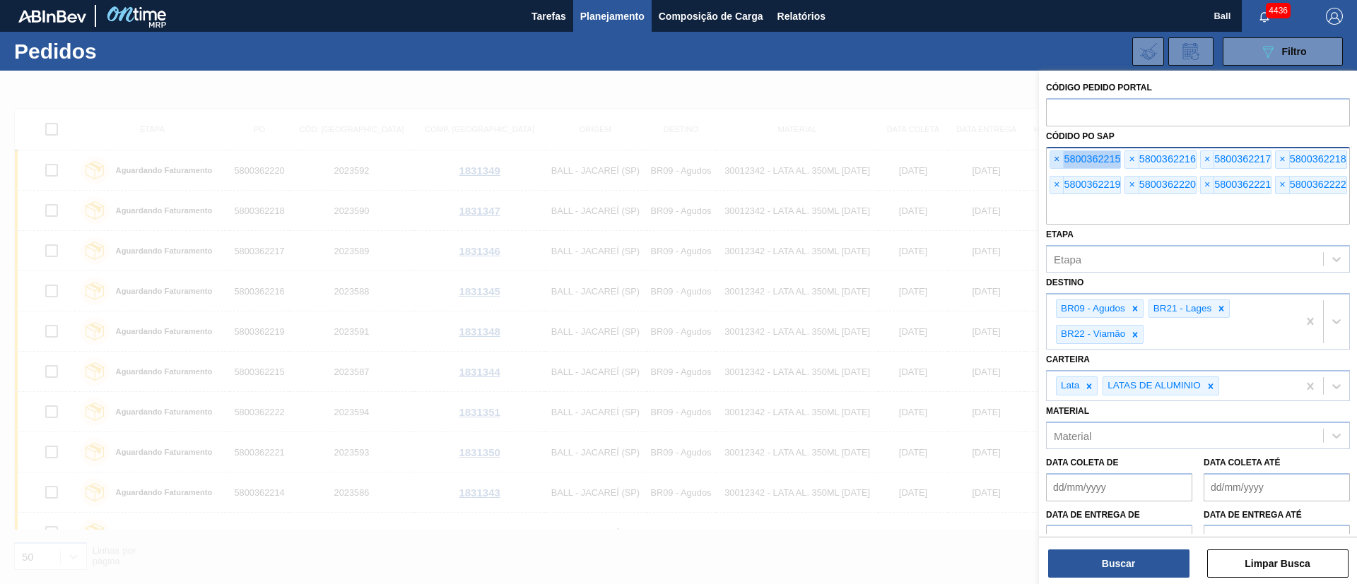
click at [1059, 158] on span "×" at bounding box center [1056, 159] width 13 height 17
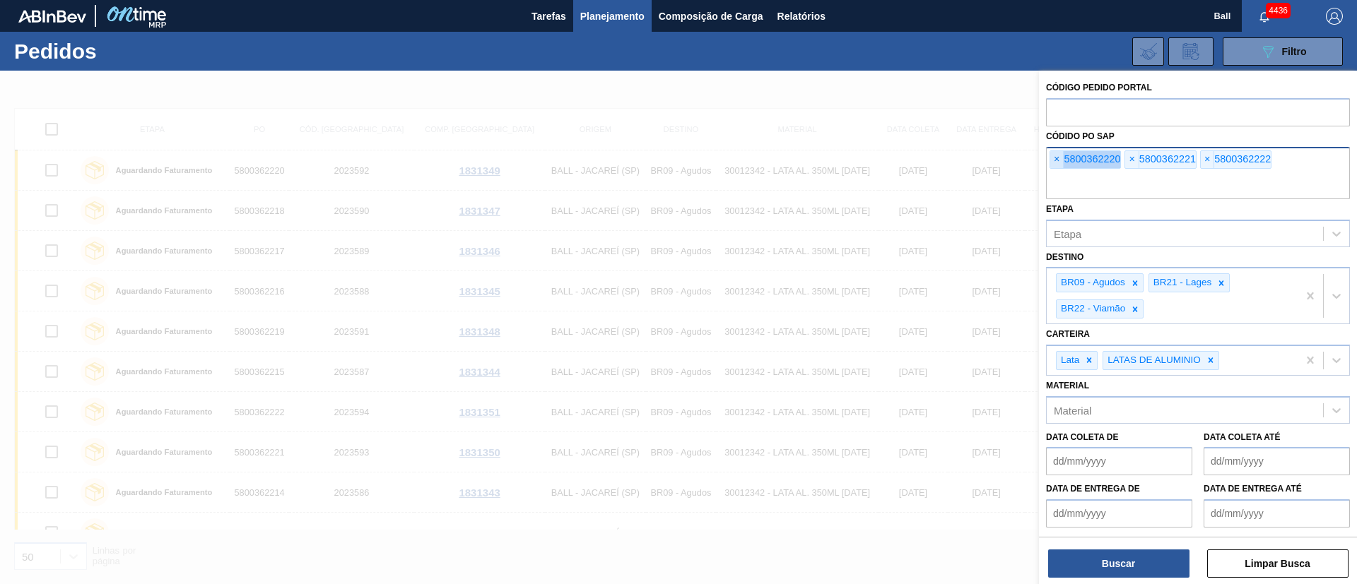
click at [1059, 158] on span "×" at bounding box center [1056, 159] width 13 height 17
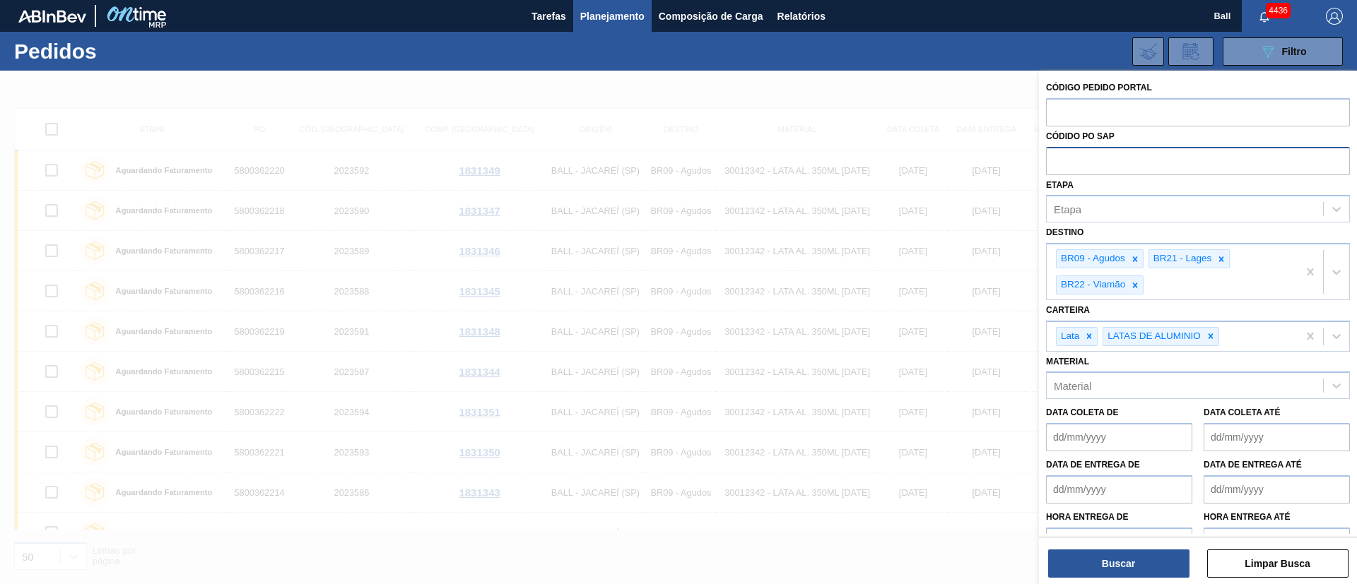
click at [1059, 158] on input "text" at bounding box center [1198, 160] width 304 height 27
paste input "text"
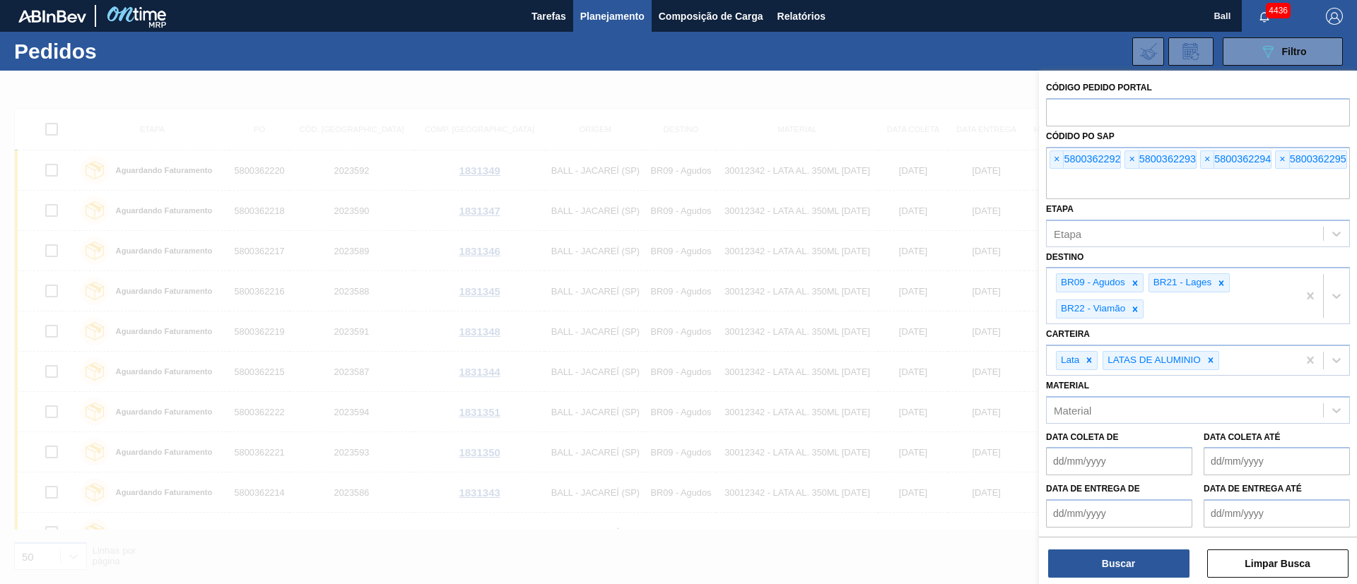
click at [1139, 577] on button "Buscar" at bounding box center [1118, 564] width 141 height 28
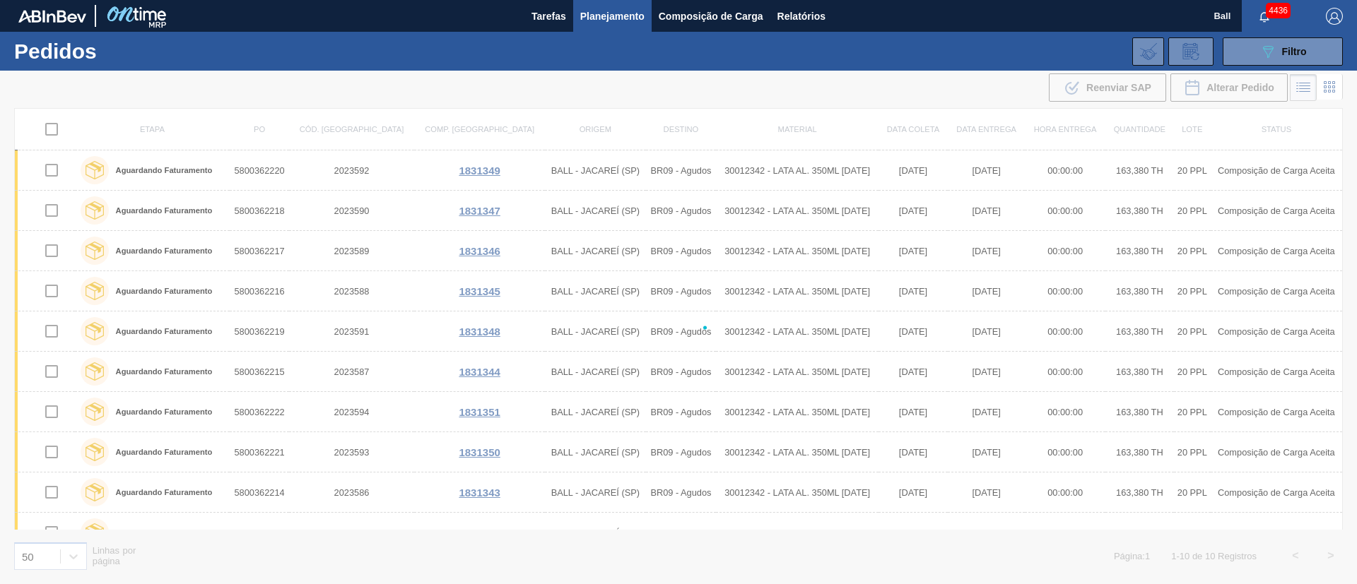
click at [1139, 560] on div at bounding box center [678, 328] width 1357 height 514
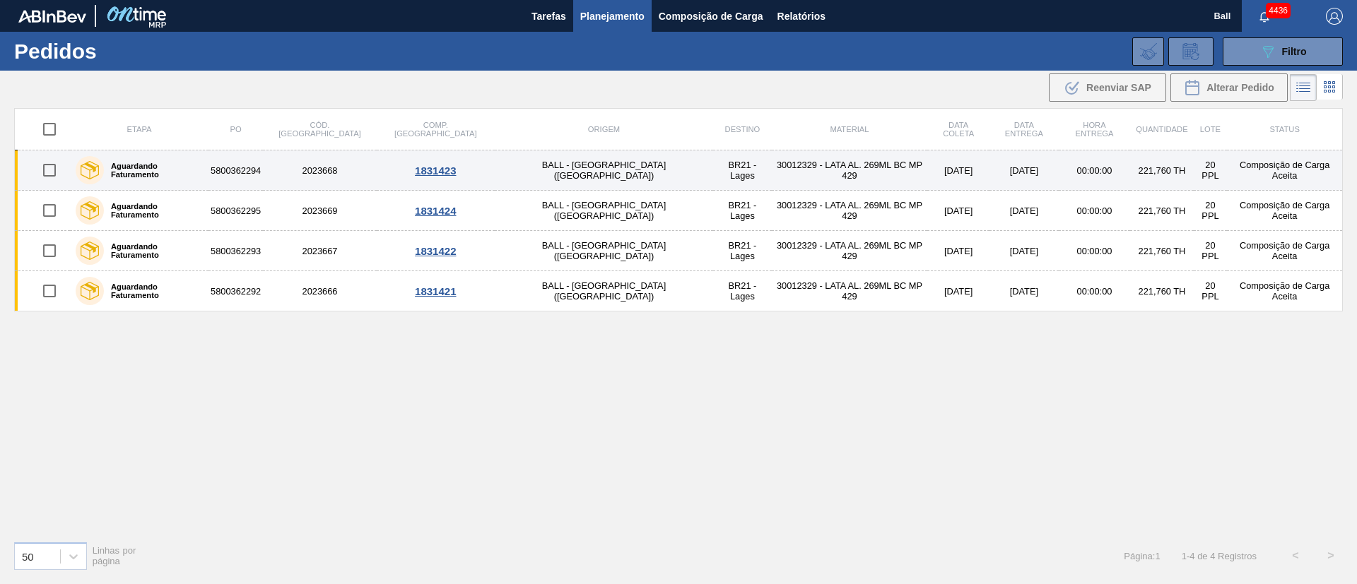
click at [772, 165] on td "30012329 - LATA AL. 269ML BC MP 429" at bounding box center [850, 171] width 156 height 40
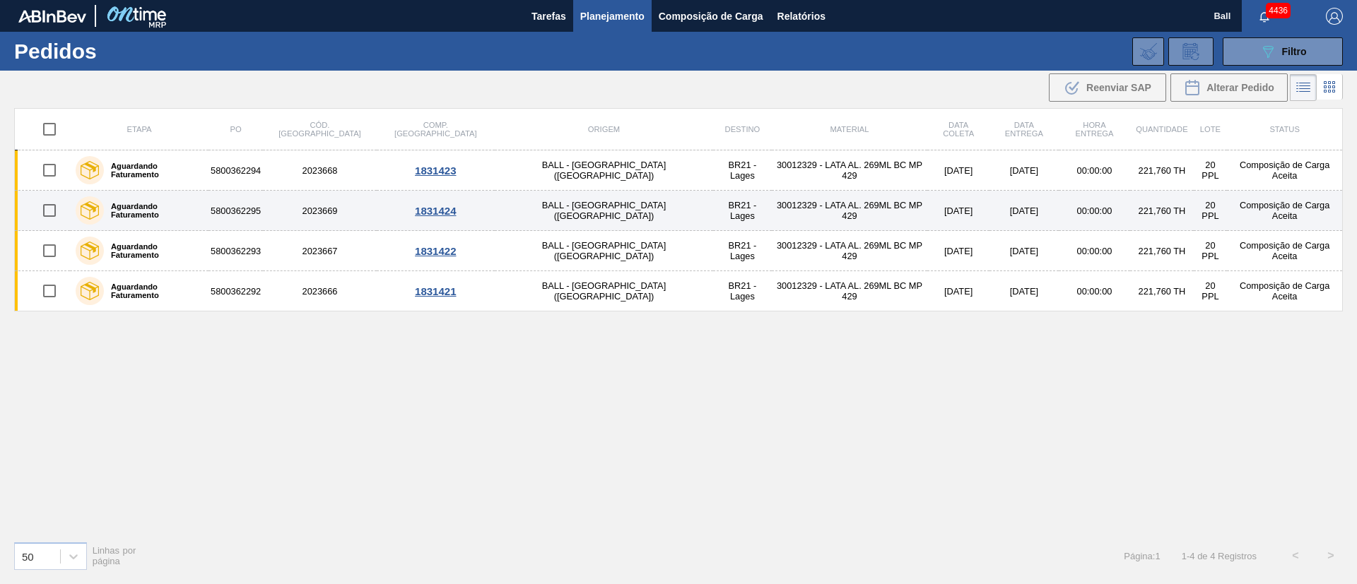
click at [772, 203] on td "30012329 - LATA AL. 269ML BC MP 429" at bounding box center [850, 211] width 156 height 40
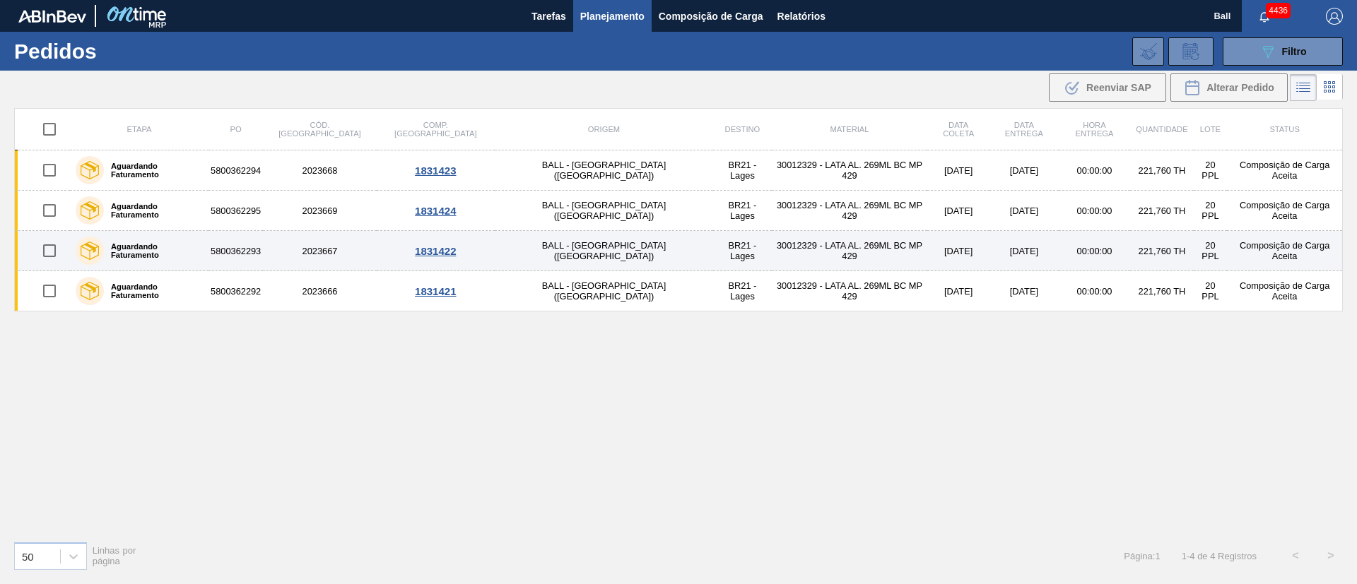
click at [772, 257] on td "30012329 - LATA AL. 269ML BC MP 429" at bounding box center [850, 251] width 156 height 40
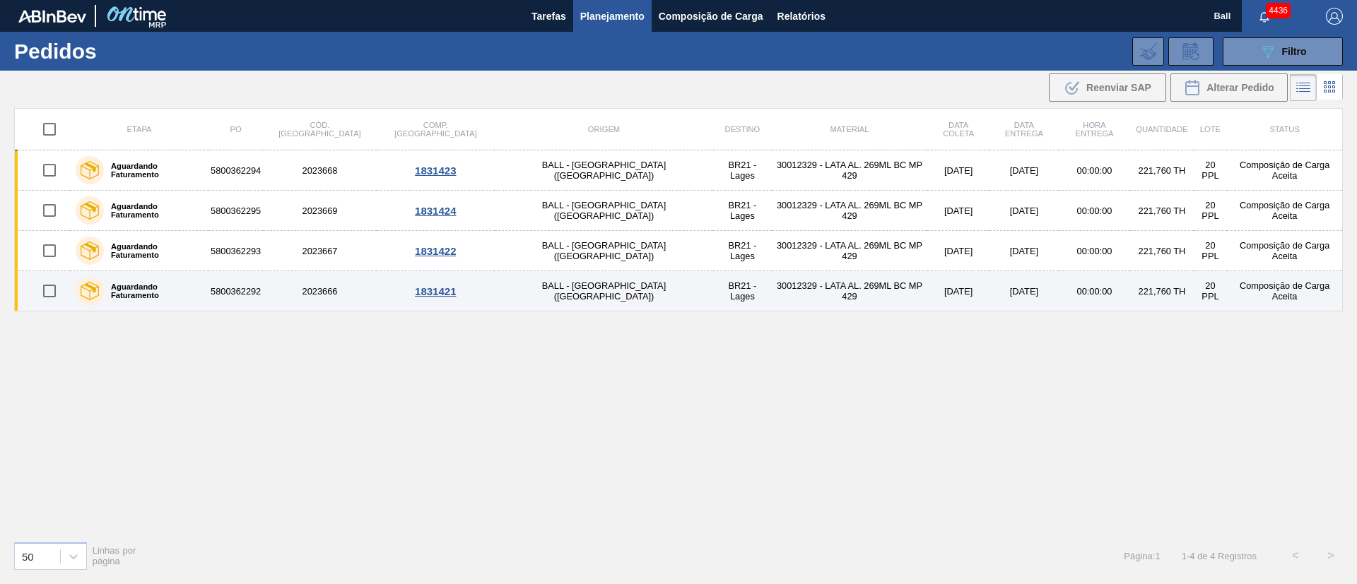
click at [772, 282] on td "30012329 - LATA AL. 269ML BC MP 429" at bounding box center [850, 291] width 156 height 40
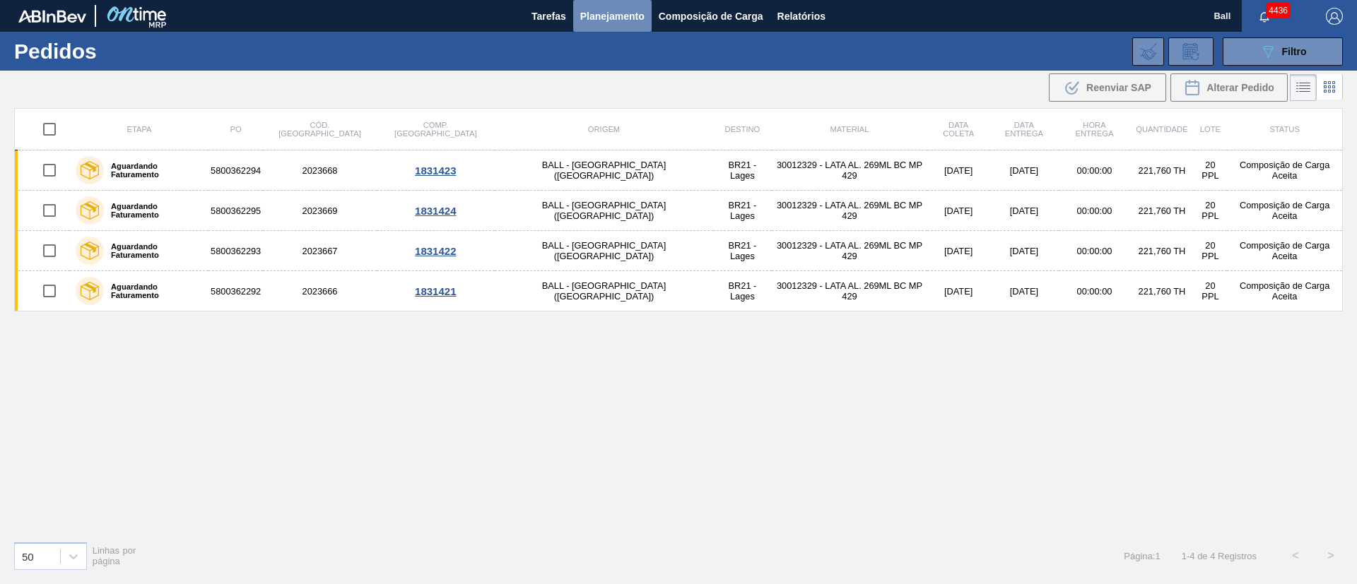
click at [598, 14] on span "Planejamento" at bounding box center [612, 16] width 64 height 17
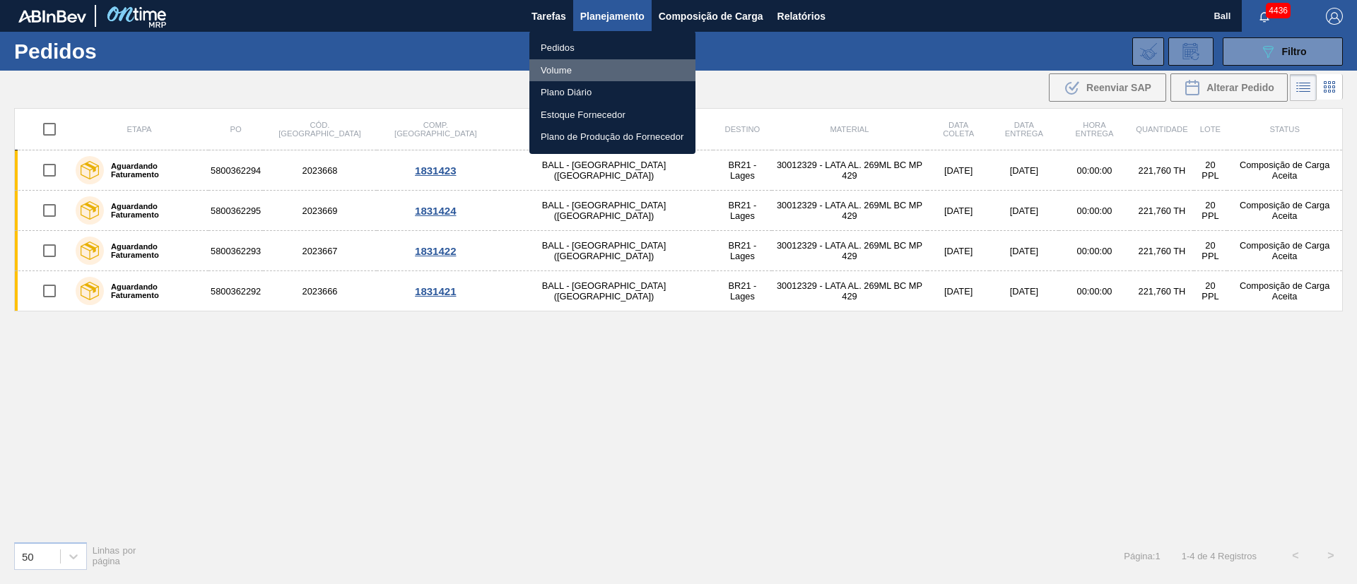
click at [581, 74] on li "Volume" at bounding box center [612, 70] width 166 height 23
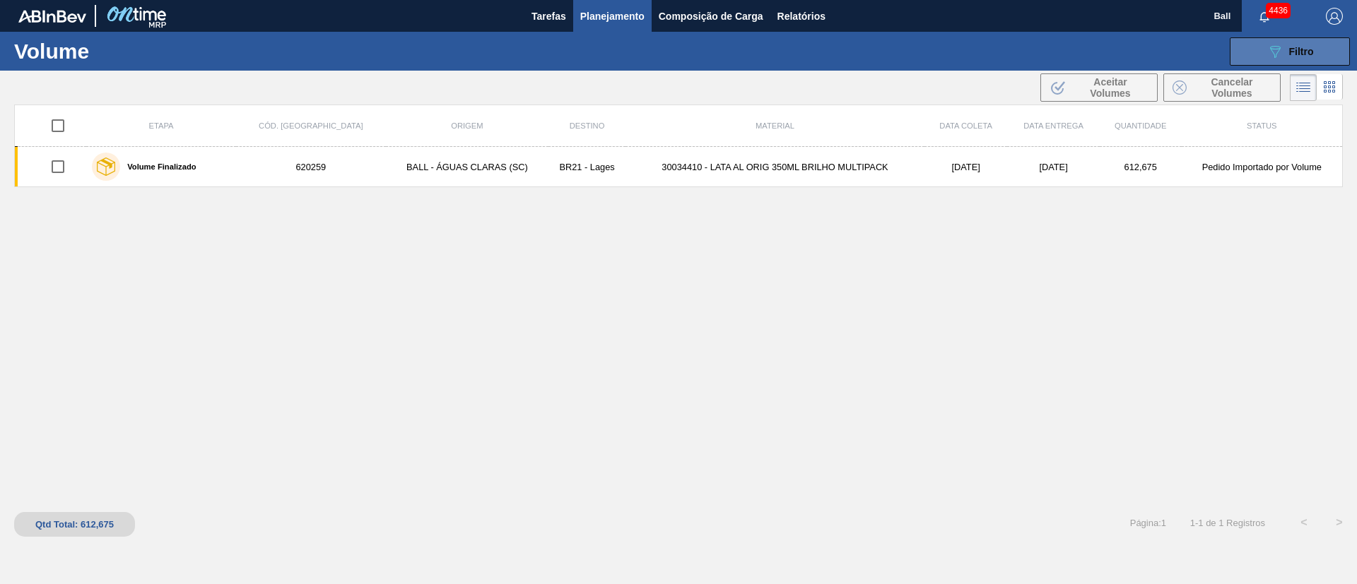
click at [1258, 48] on button "089F7B8B-B2A5-4AFE-B5C0-19BA573D28AC Filtro" at bounding box center [1290, 51] width 120 height 28
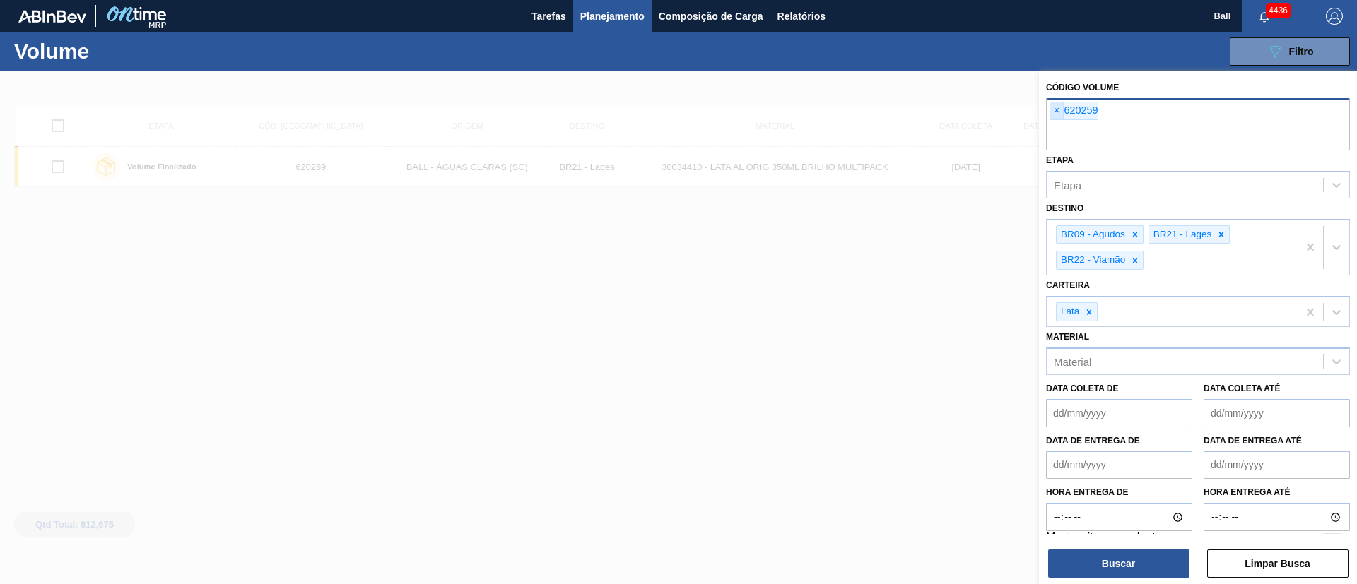
click at [1062, 112] on span "×" at bounding box center [1056, 110] width 13 height 17
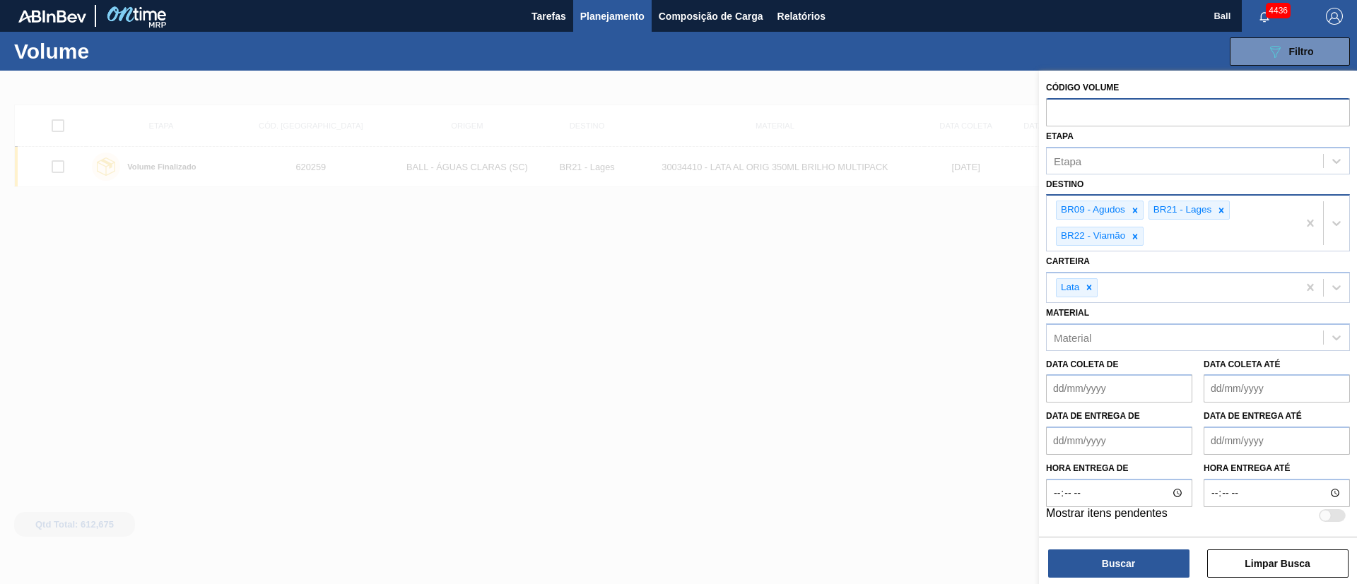
paste input "2023668"
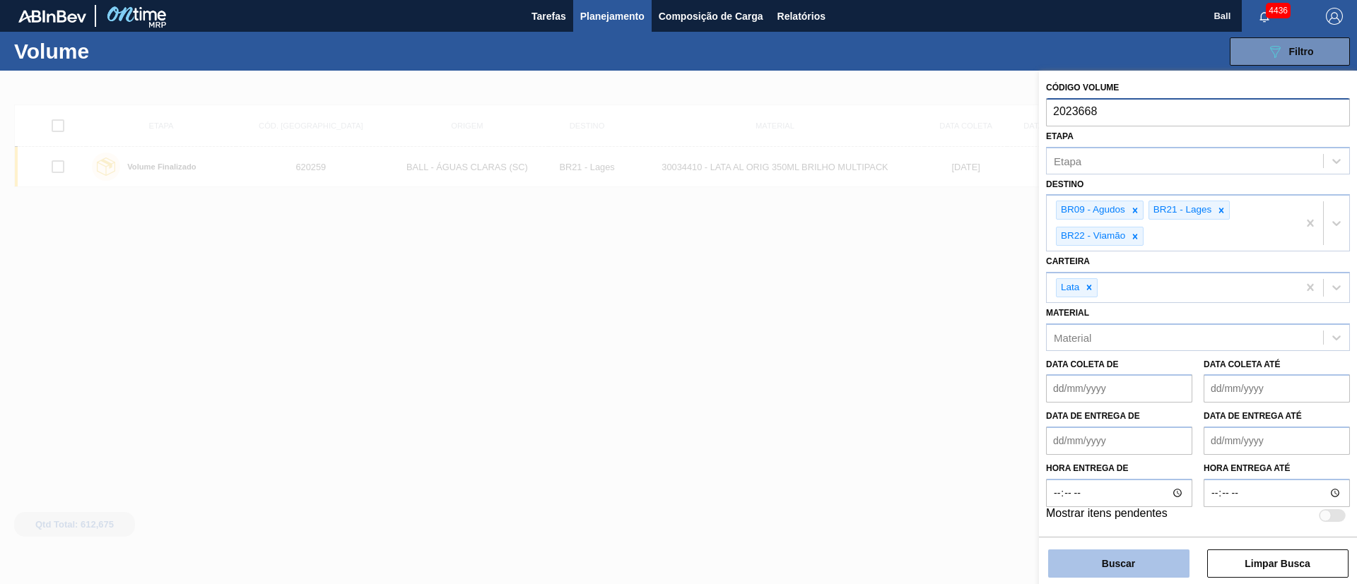
type input "2023668"
click at [1135, 555] on button "Buscar" at bounding box center [1118, 564] width 141 height 28
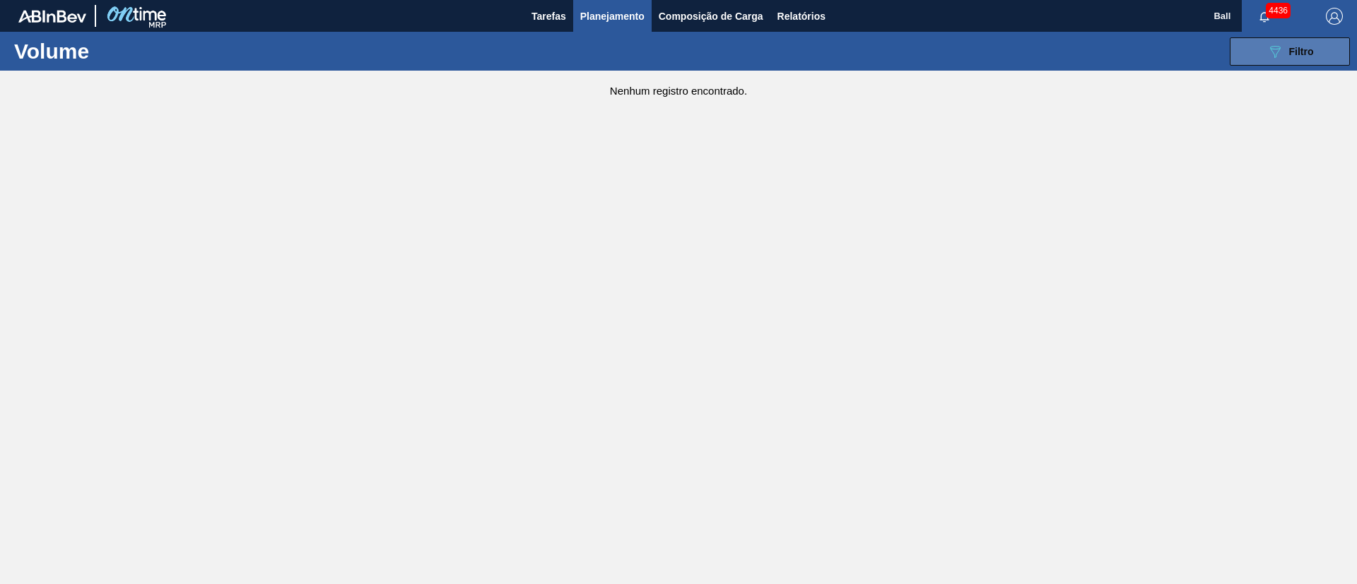
click at [1276, 44] on icon "089F7B8B-B2A5-4AFE-B5C0-19BA573D28AC" at bounding box center [1274, 51] width 17 height 17
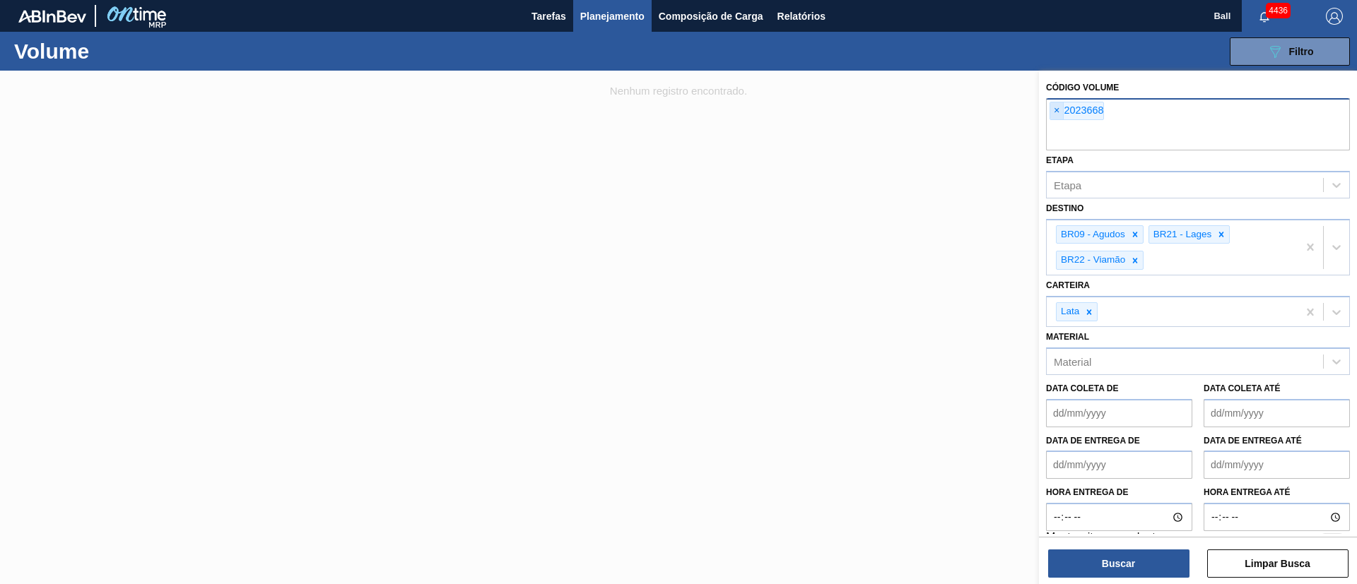
click at [1060, 110] on span "×" at bounding box center [1056, 110] width 13 height 17
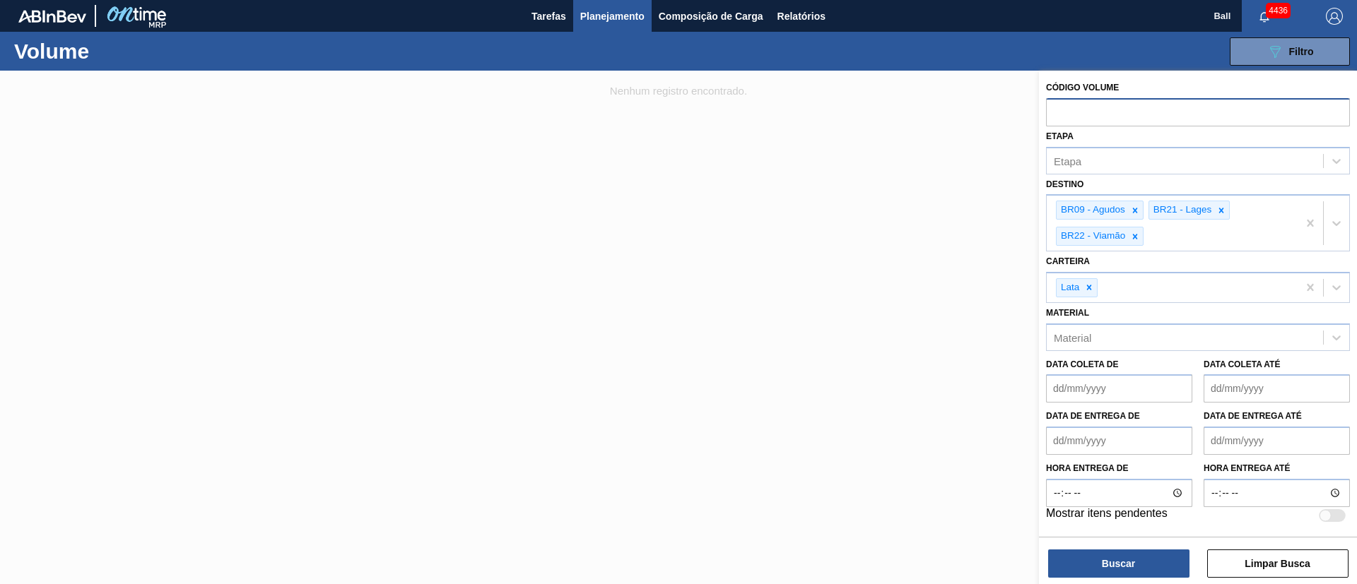
paste input "V620261"
click at [1065, 108] on input "V620261" at bounding box center [1198, 111] width 304 height 27
type input "620261"
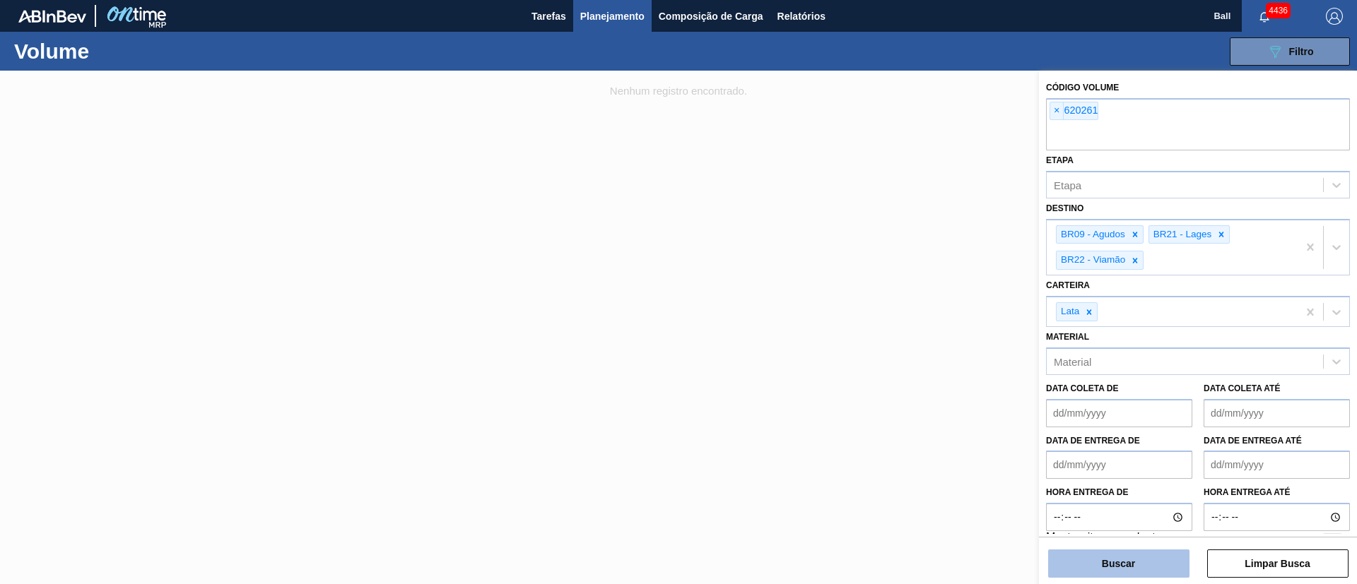
click at [1172, 551] on button "Buscar" at bounding box center [1118, 564] width 141 height 28
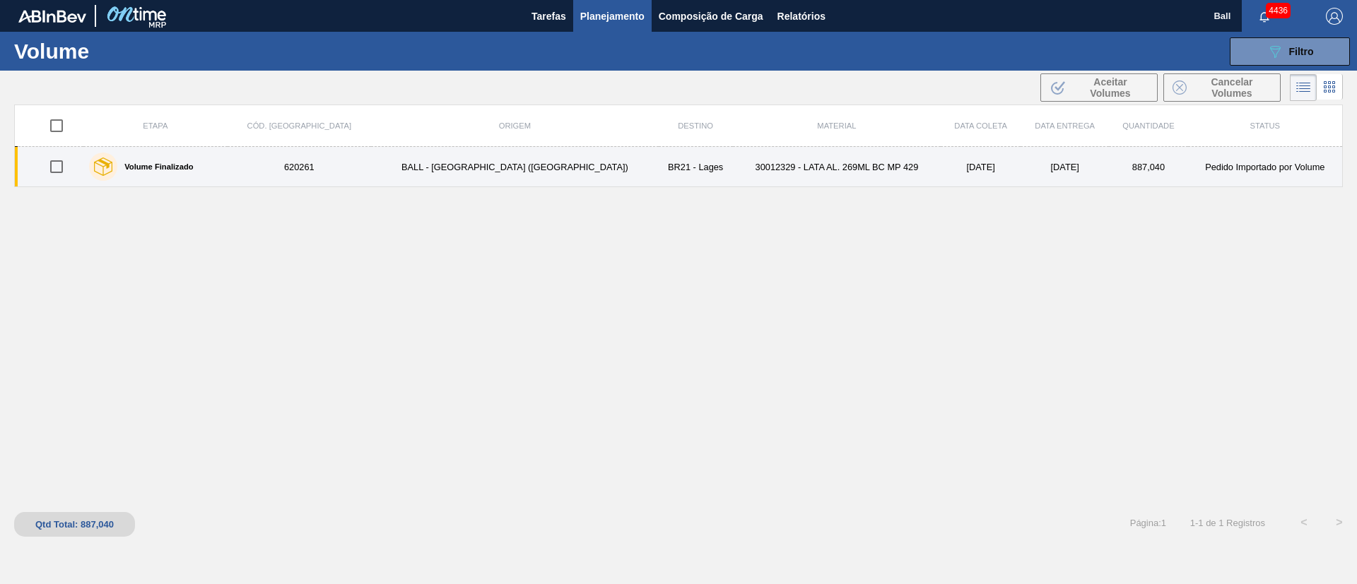
click at [733, 173] on td "30012329 - LATA AL. 269ML BC MP 429" at bounding box center [837, 167] width 208 height 40
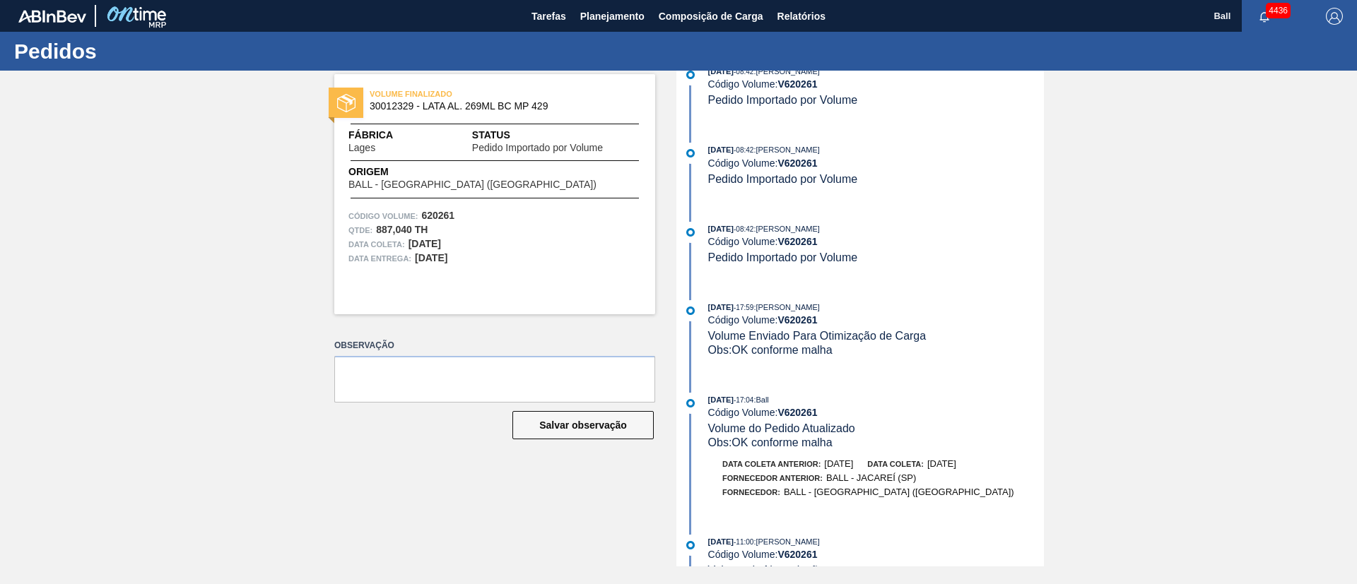
scroll to position [211, 0]
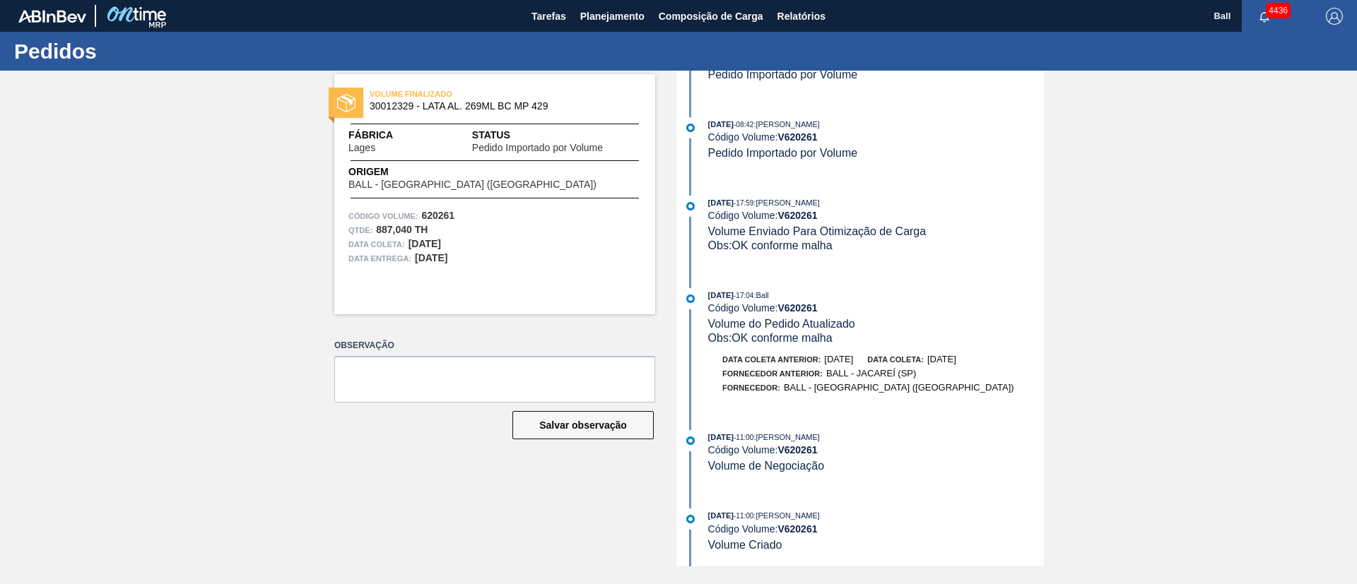
drag, startPoint x: 488, startPoint y: 257, endPoint x: 363, endPoint y: 221, distance: 130.4
click at [387, 223] on div "Código Volume: 620261 Qtde : 887,040 TH Data coleta: 10/09/2025 Data entrega: 1…" at bounding box center [494, 237] width 321 height 57
click at [264, 225] on div "VOLUME FINALIZADO 30012329 - LATA AL. 269ML BC MP 429 Fábrica Lages Status Pedi…" at bounding box center [678, 319] width 1357 height 496
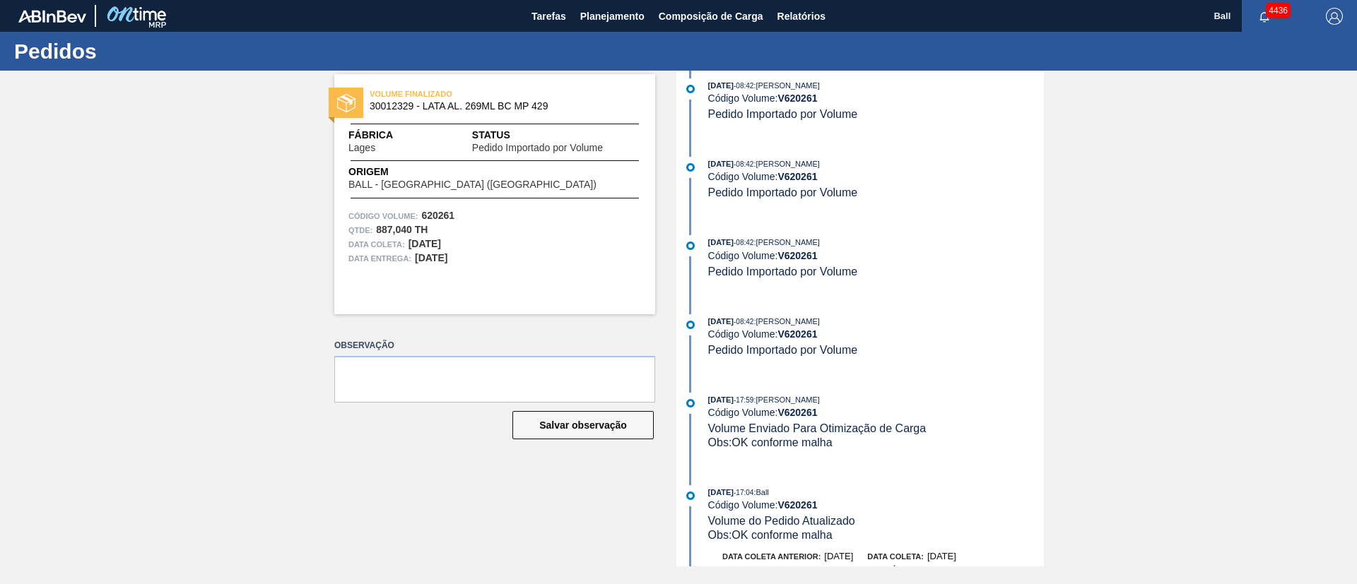
scroll to position [0, 0]
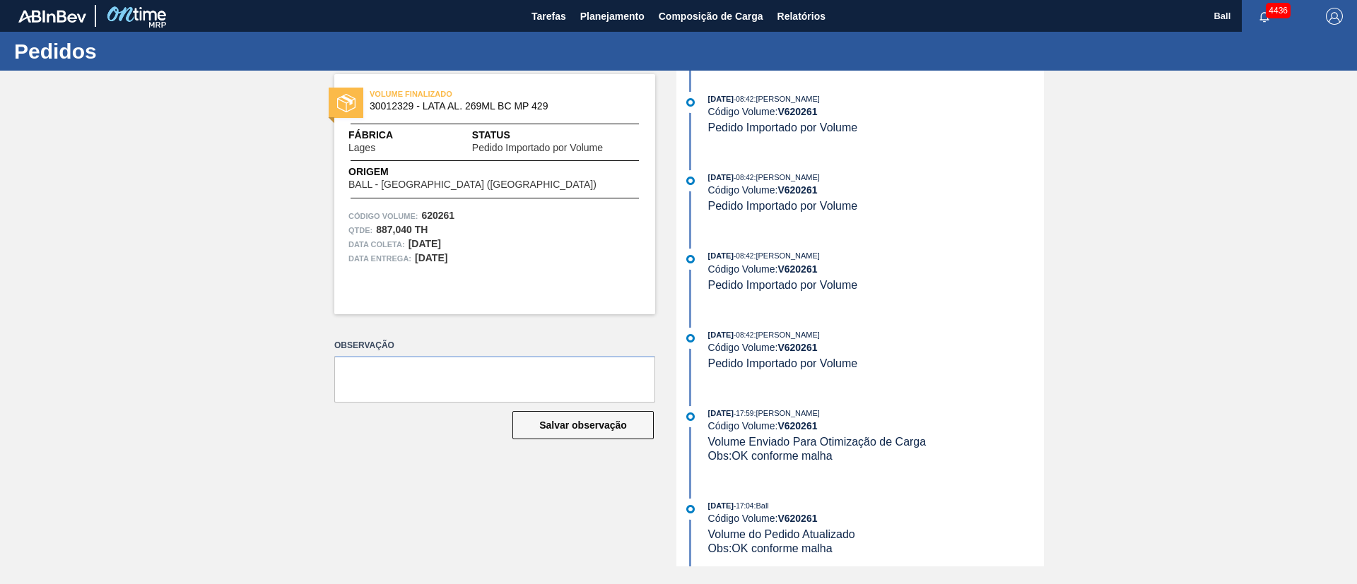
drag, startPoint x: 507, startPoint y: 265, endPoint x: 245, endPoint y: 210, distance: 267.9
click at [312, 210] on div "VOLUME FINALIZADO 30012329 - LATA AL. 269ML BC MP 429 Fábrica Lages Status Pedi…" at bounding box center [678, 319] width 1357 height 496
click at [233, 213] on div "VOLUME FINALIZADO 30012329 - LATA AL. 269ML BC MP 429 Fábrica Lages Status Pedi…" at bounding box center [678, 319] width 1357 height 496
click at [621, 12] on span "Planejamento" at bounding box center [612, 16] width 64 height 17
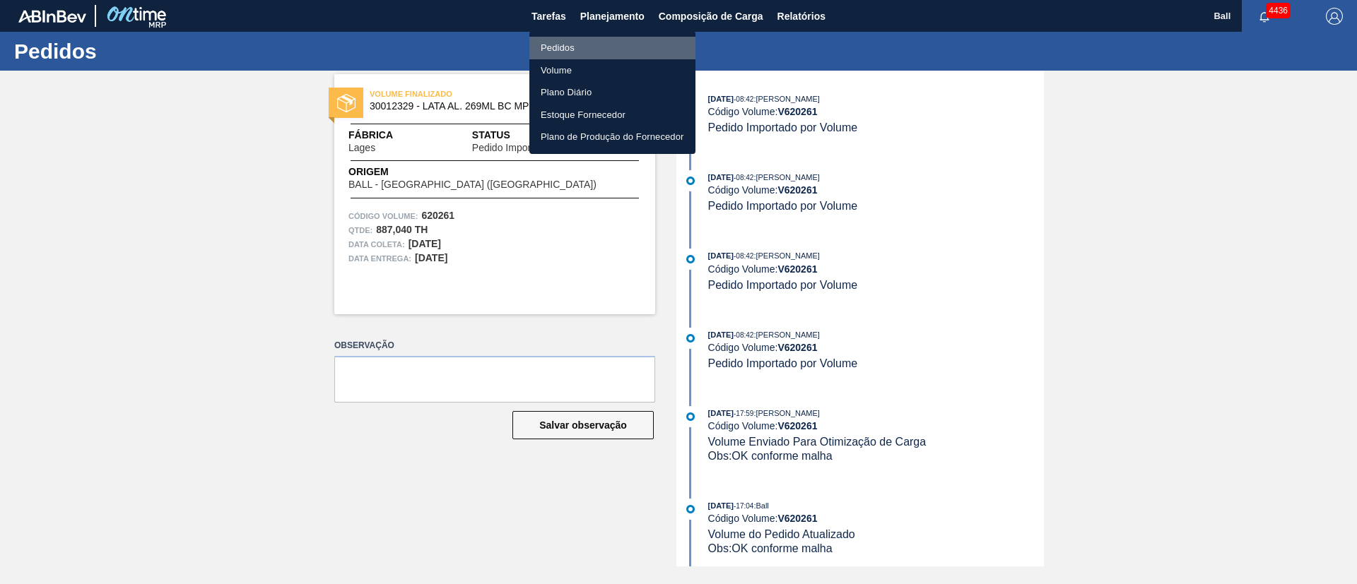
click at [572, 50] on li "Pedidos" at bounding box center [612, 48] width 166 height 23
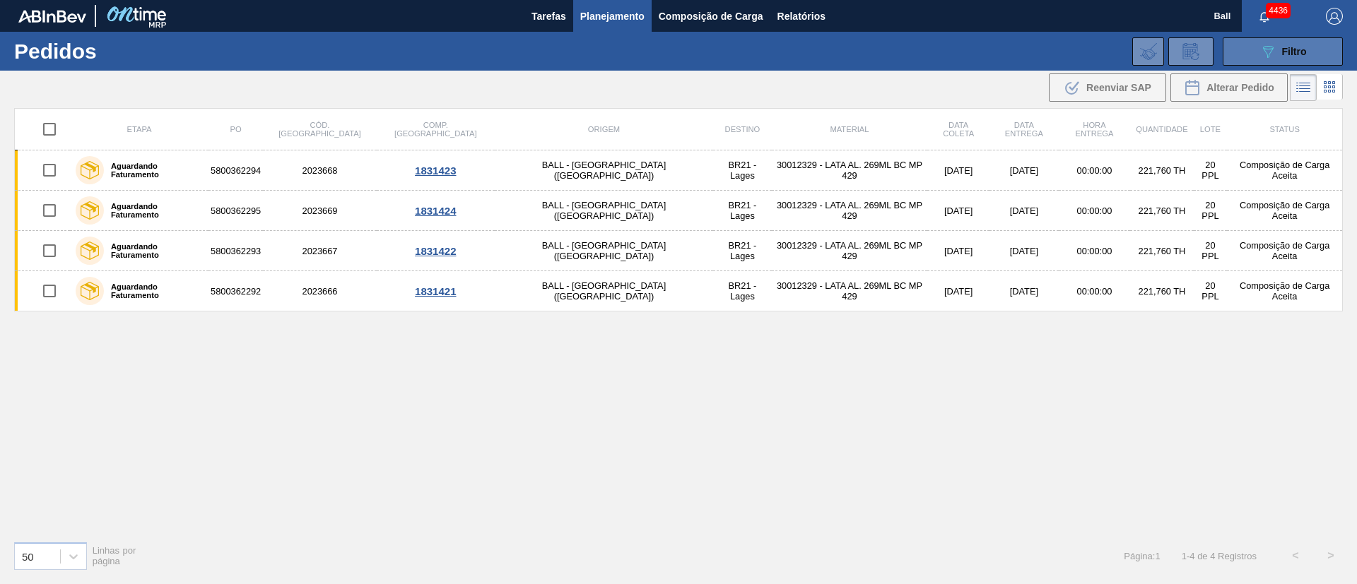
click at [1264, 40] on button "089F7B8B-B2A5-4AFE-B5C0-19BA573D28AC Filtro" at bounding box center [1283, 51] width 120 height 28
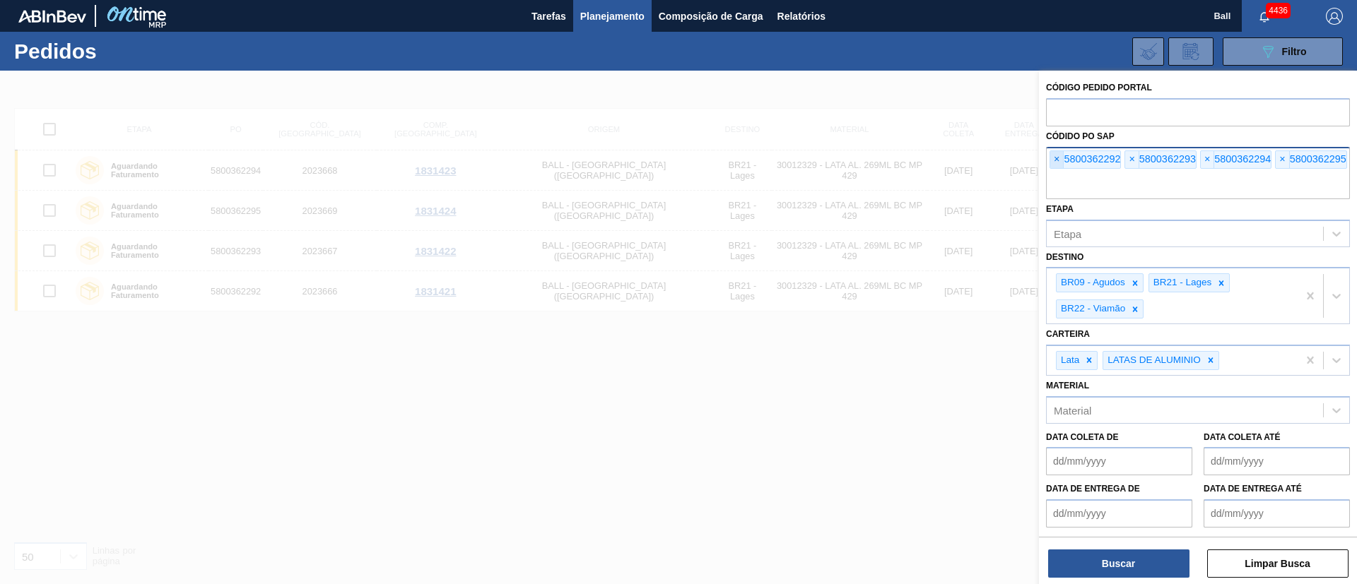
click at [1056, 157] on span "×" at bounding box center [1056, 159] width 13 height 17
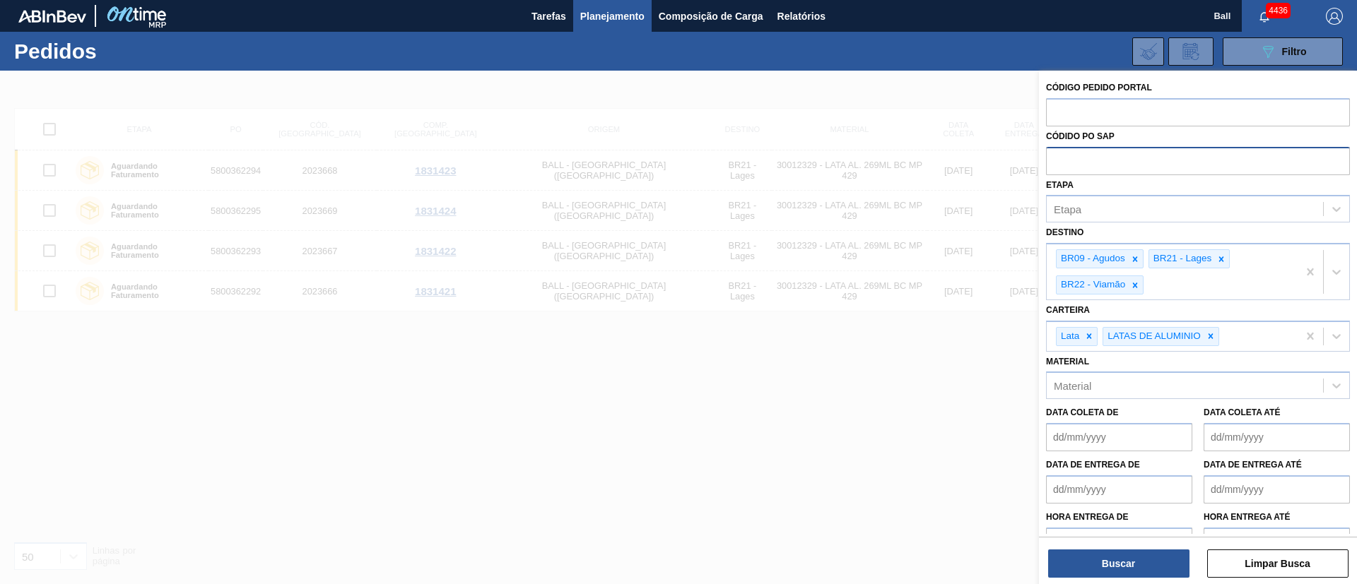
click at [1056, 157] on input "text" at bounding box center [1198, 160] width 304 height 27
paste input "text"
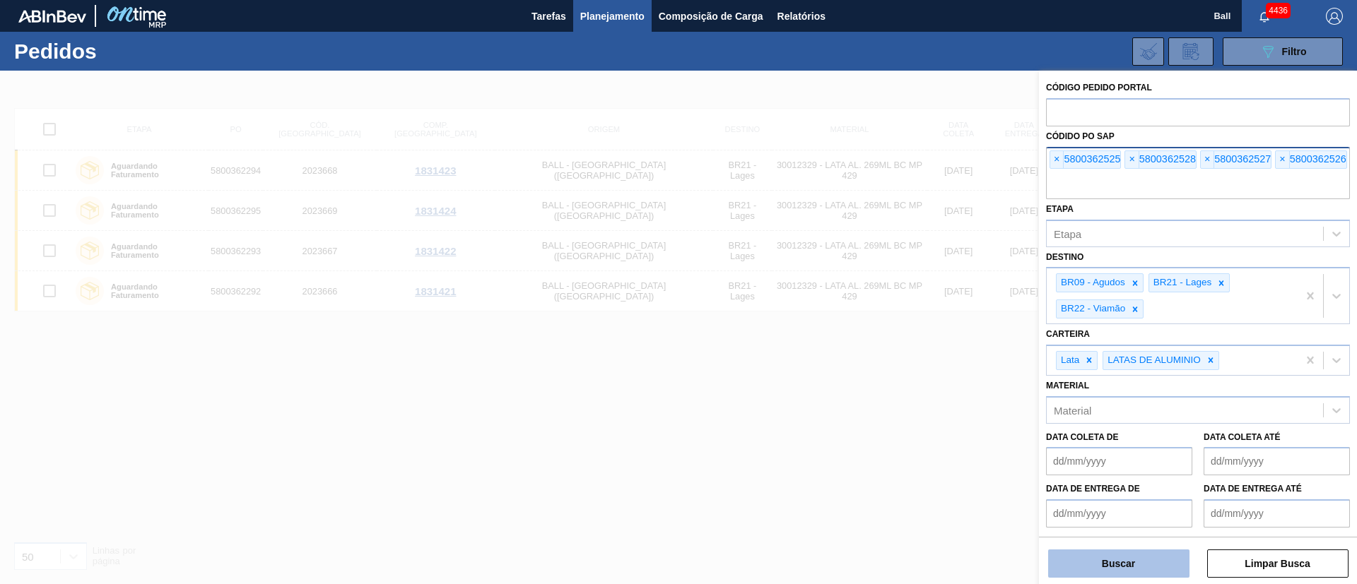
click at [1120, 551] on button "Buscar" at bounding box center [1118, 564] width 141 height 28
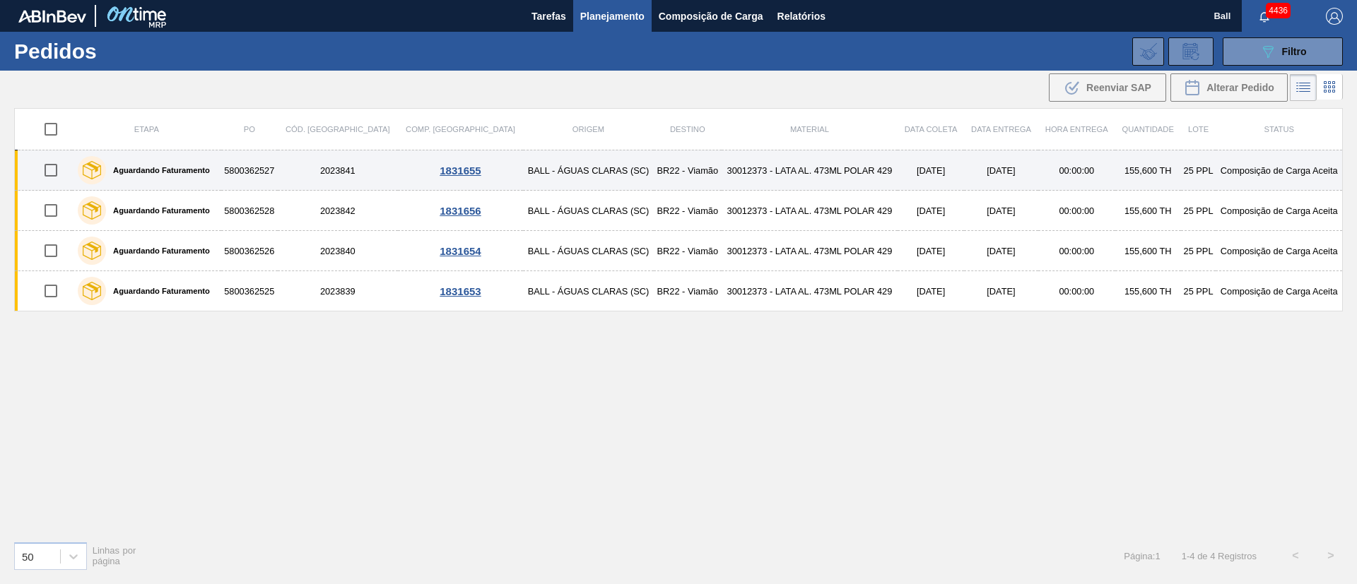
click at [813, 170] on td "30012373 - LATA AL. 473ML POLAR 429" at bounding box center [810, 171] width 176 height 40
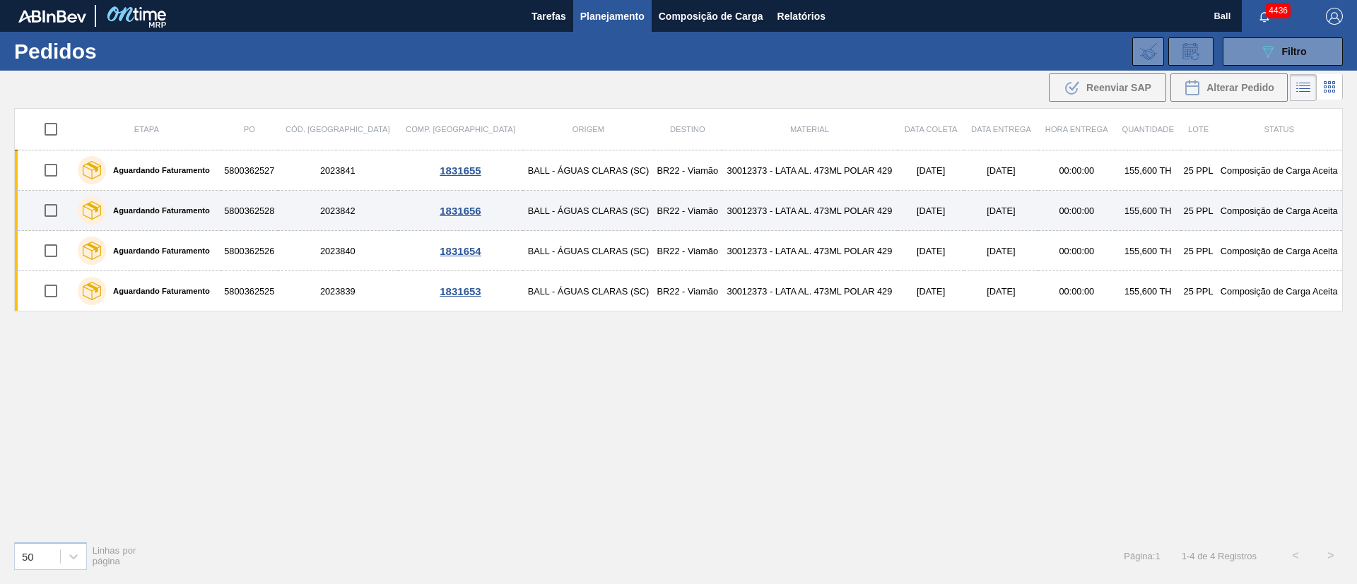
click at [806, 212] on td "30012373 - LATA AL. 473ML POLAR 429" at bounding box center [810, 211] width 176 height 40
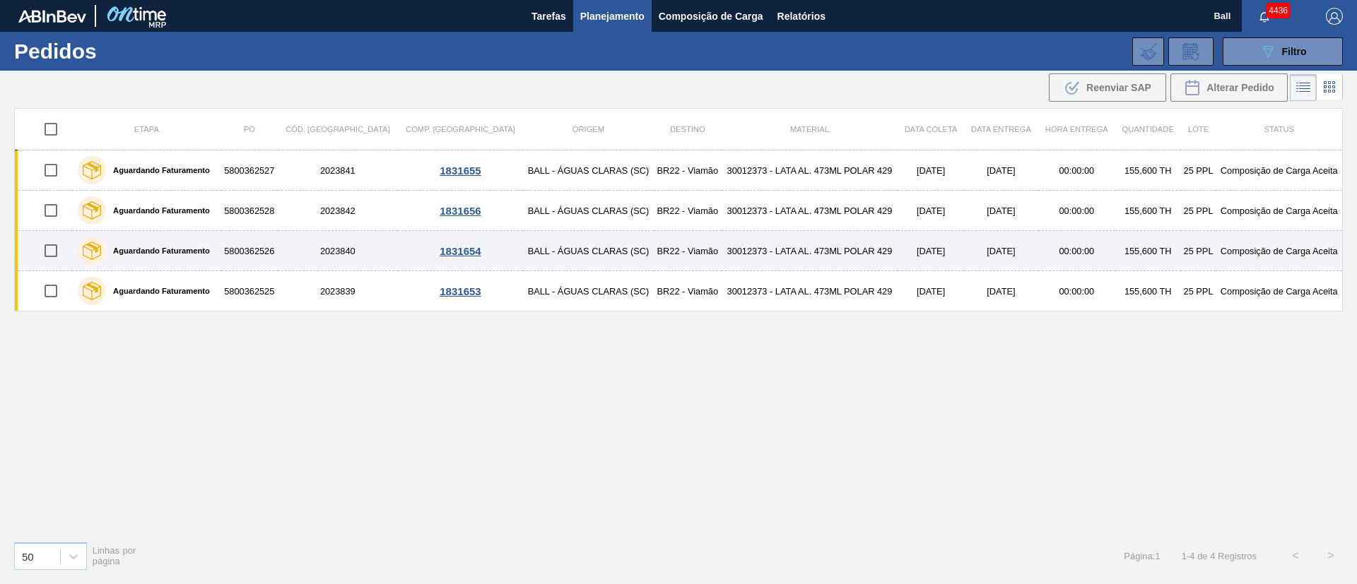
click at [804, 252] on td "30012373 - LATA AL. 473ML POLAR 429" at bounding box center [810, 251] width 176 height 40
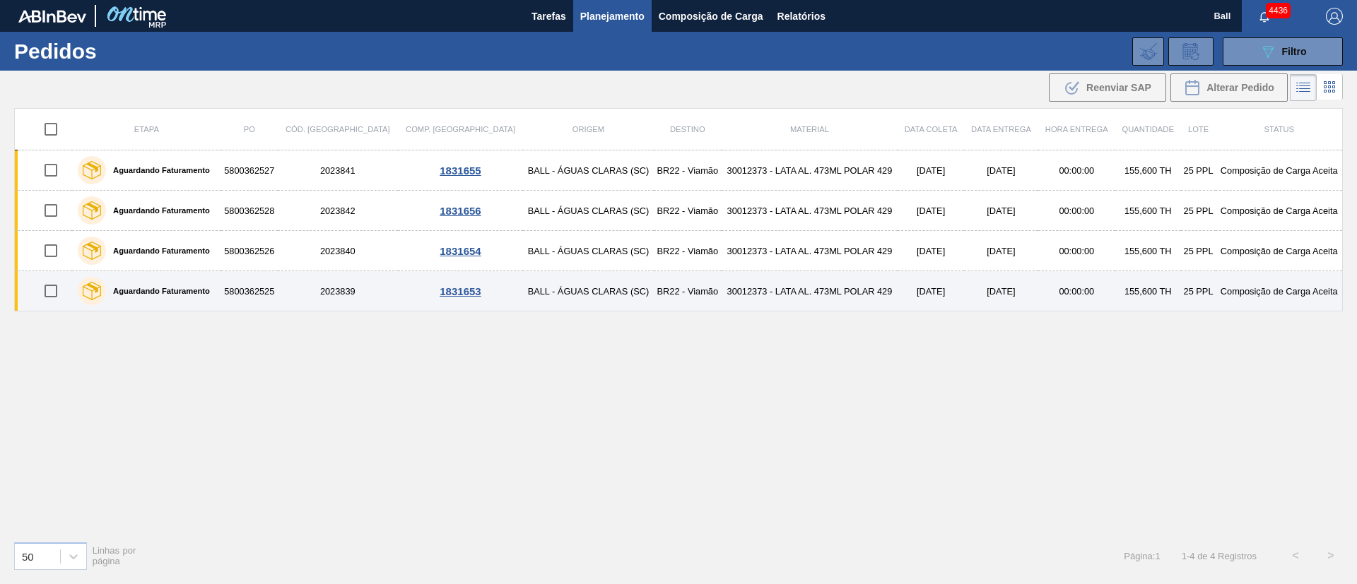
click at [801, 278] on td "30012373 - LATA AL. 473ML POLAR 429" at bounding box center [810, 291] width 176 height 40
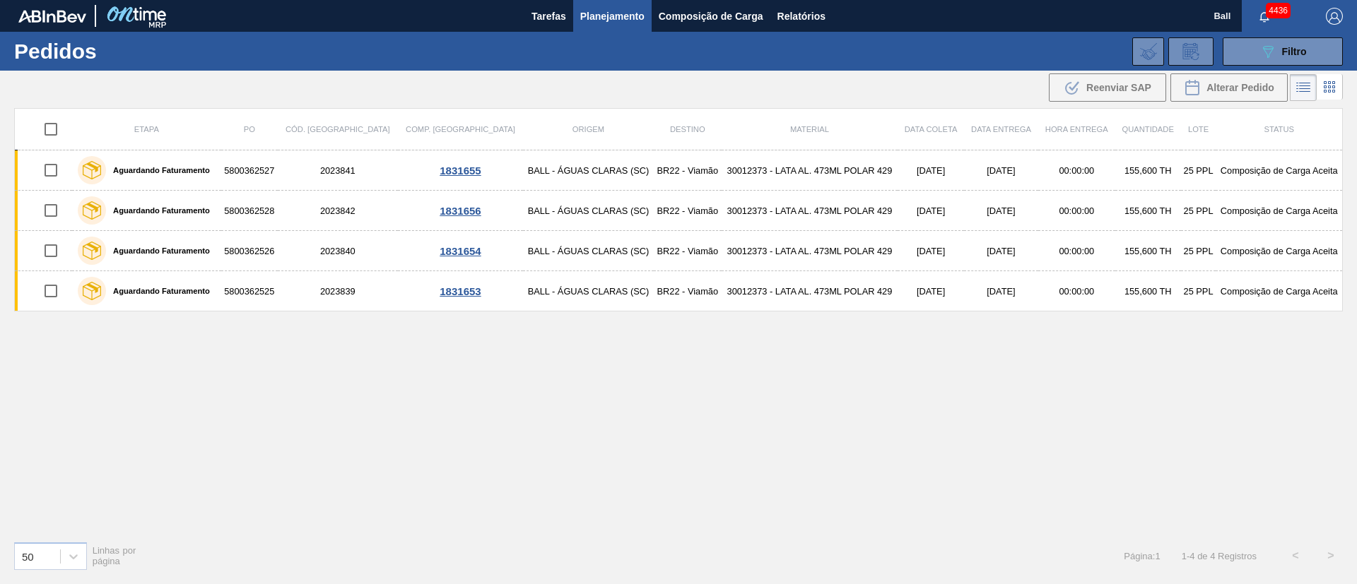
click at [1290, 36] on div "089F7B8B-B2A5-4AFE-B5C0-19BA573D28AC Filtro Código Pedido Portal Códido PO SAP …" at bounding box center [787, 51] width 1124 height 42
click at [1283, 44] on div "089F7B8B-B2A5-4AFE-B5C0-19BA573D28AC Filtro" at bounding box center [1282, 51] width 47 height 17
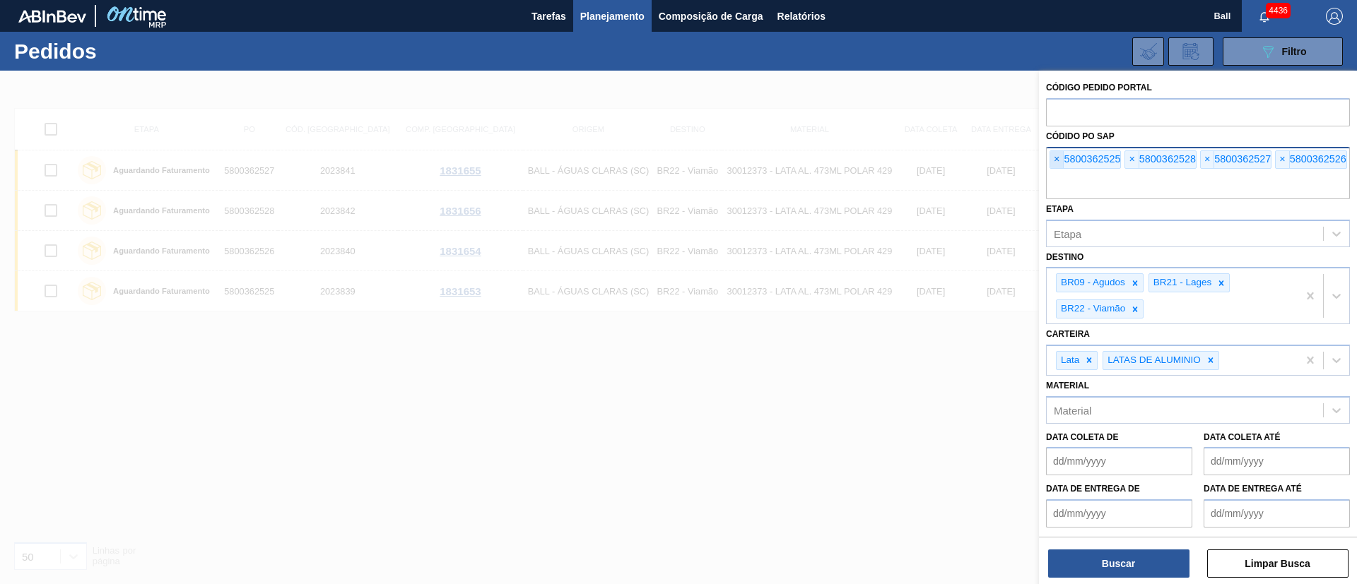
click at [1057, 163] on span "×" at bounding box center [1056, 159] width 13 height 17
click at [1057, 172] on input "text" at bounding box center [1198, 185] width 304 height 27
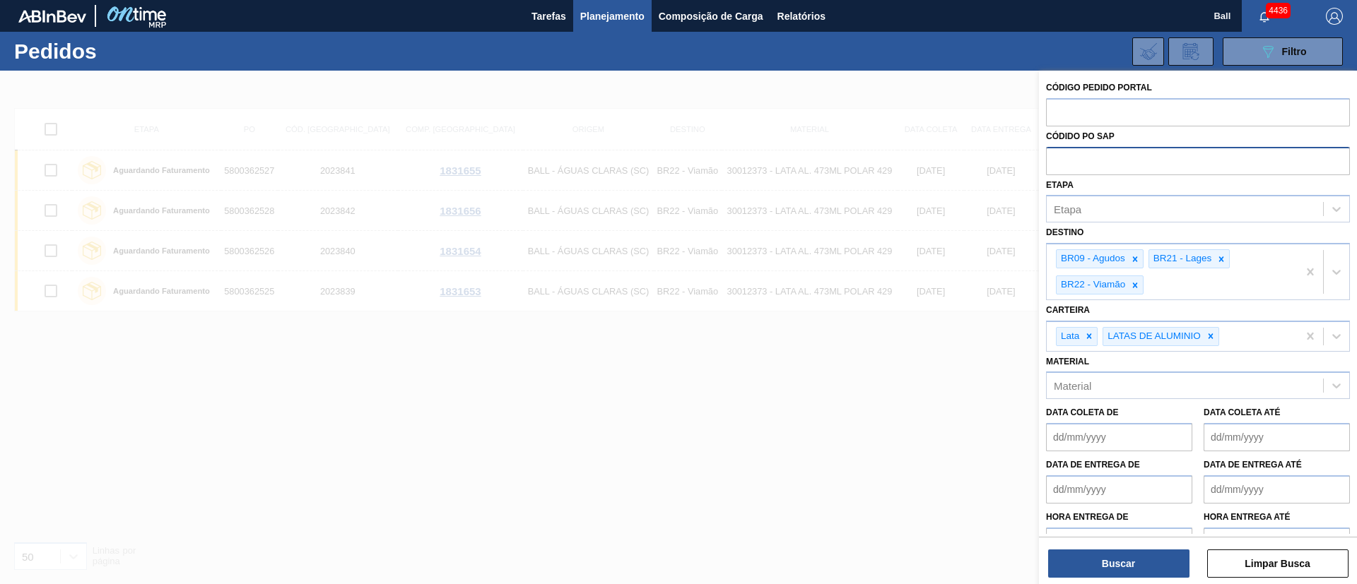
paste input "text"
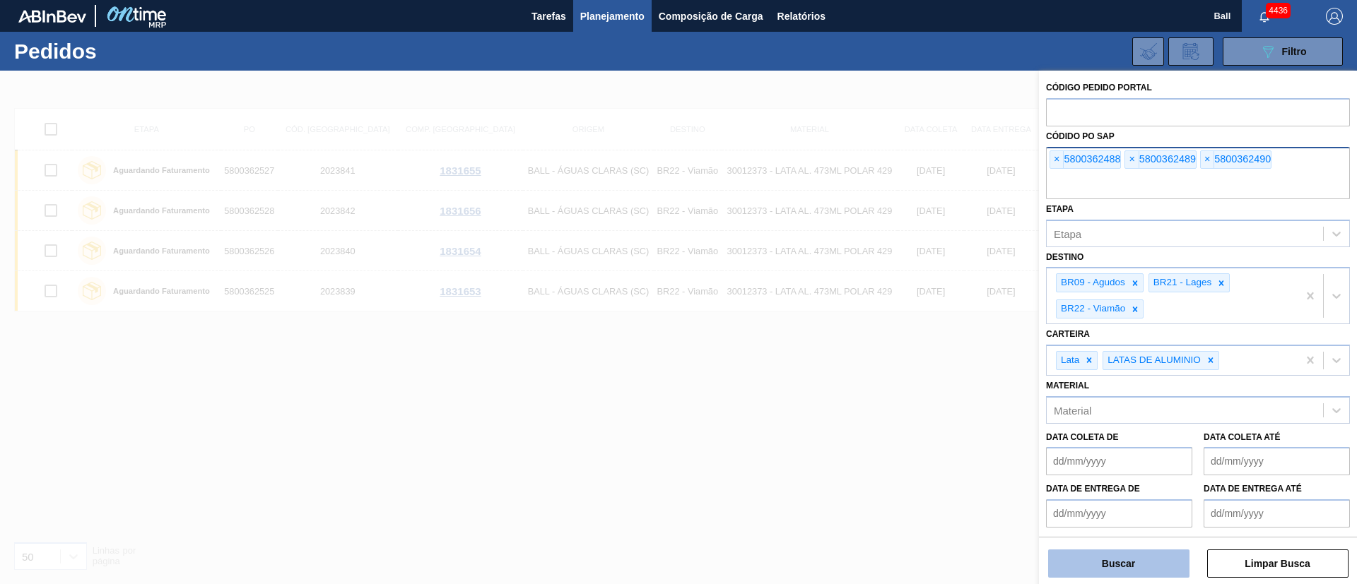
click at [1134, 551] on button "Buscar" at bounding box center [1118, 564] width 141 height 28
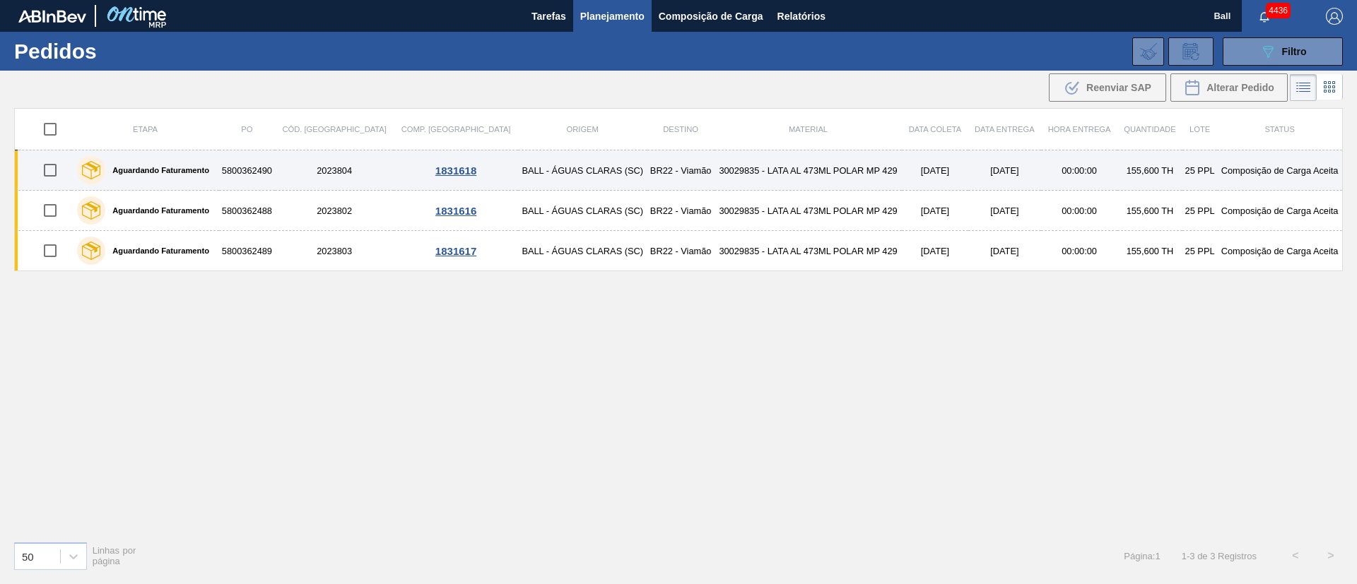
click at [968, 170] on td "[DATE]" at bounding box center [1005, 171] width 74 height 40
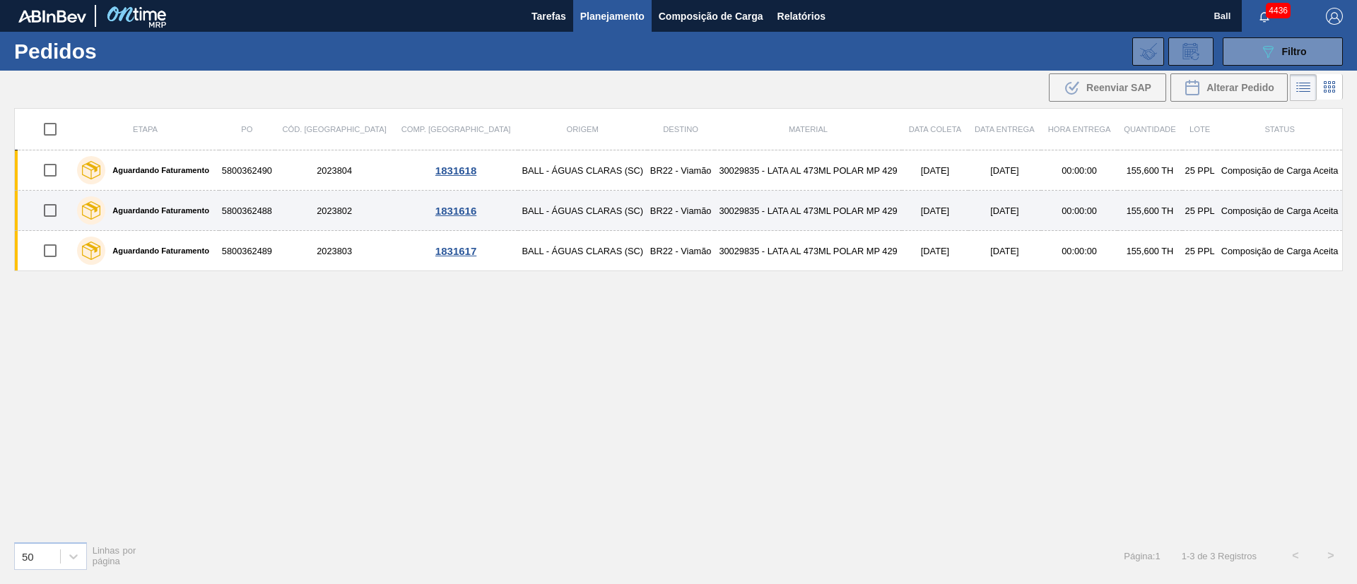
click at [968, 203] on td "[DATE]" at bounding box center [1005, 211] width 74 height 40
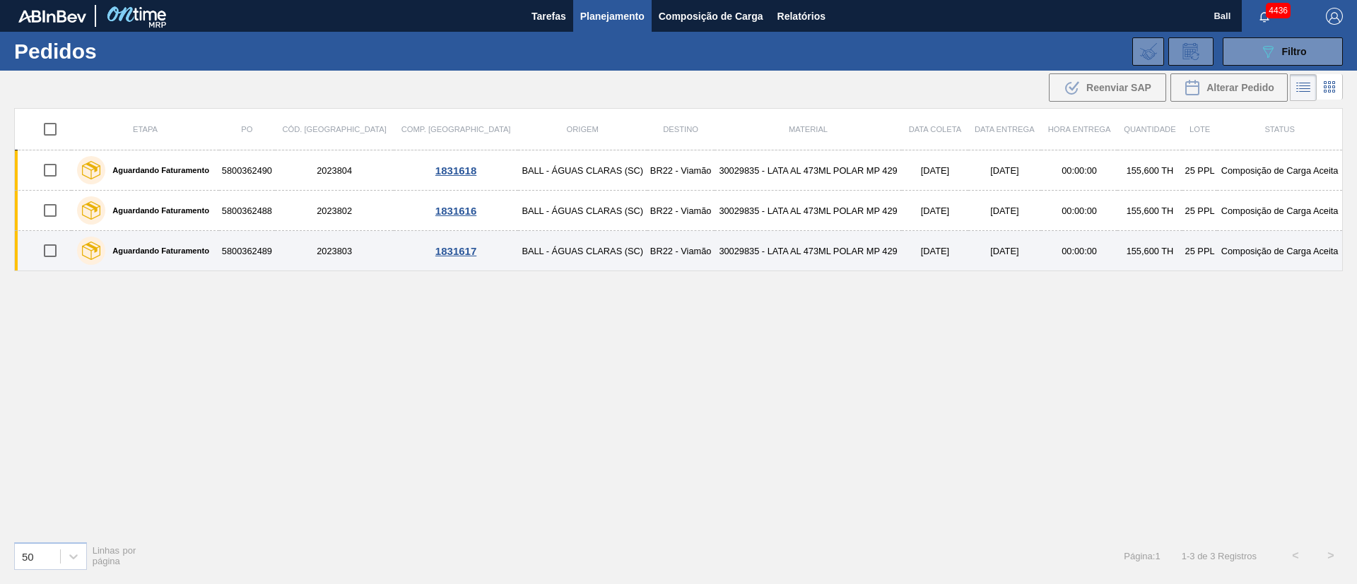
click at [968, 244] on td "[DATE]" at bounding box center [1005, 251] width 74 height 40
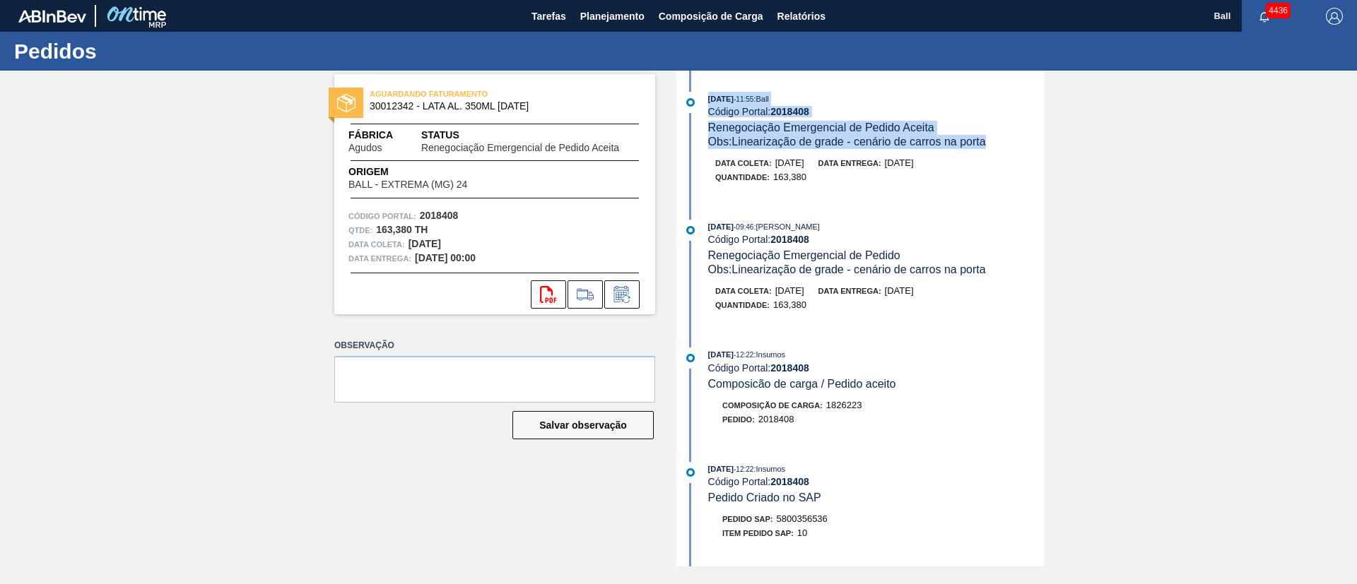
drag, startPoint x: 1001, startPoint y: 142, endPoint x: 706, endPoint y: 93, distance: 298.7
click at [706, 93] on div "[DATE] 11:55 : Ball Código Portal: 2018408 Renegociação Emergencial de Pedido A…" at bounding box center [862, 120] width 364 height 57
drag, startPoint x: 829, startPoint y: 182, endPoint x: 710, endPoint y: 85, distance: 153.2
click at [705, 90] on div "02/09/2025 - 11:55 : Ball Código Portal: 2018408 Renegociação Emergencial de Pe…" at bounding box center [862, 319] width 364 height 496
click at [850, 88] on div "02/09/2025 - 11:55 : Ball Código Portal: 2018408 Renegociação Emergencial de Pe…" at bounding box center [862, 319] width 364 height 496
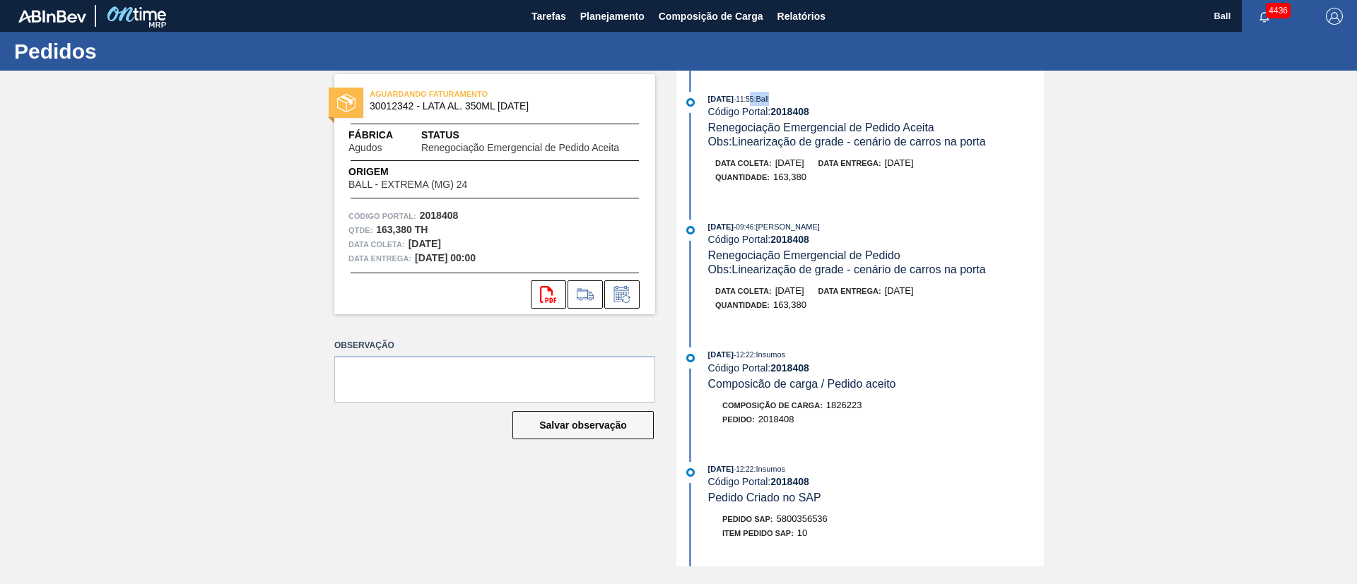
drag, startPoint x: 794, startPoint y: 99, endPoint x: 768, endPoint y: 96, distance: 27.0
click at [768, 96] on div "02/09/2025 - 11:55 : Ball" at bounding box center [876, 99] width 336 height 14
drag, startPoint x: 702, startPoint y: 94, endPoint x: 754, endPoint y: 100, distance: 52.6
click at [754, 100] on div "02/09/2025 - 11:55 : Ball Código Portal: 2018408 Renegociação Emergencial de Pe…" at bounding box center [862, 120] width 364 height 57
drag, startPoint x: 1001, startPoint y: 148, endPoint x: 682, endPoint y: 141, distance: 319.5
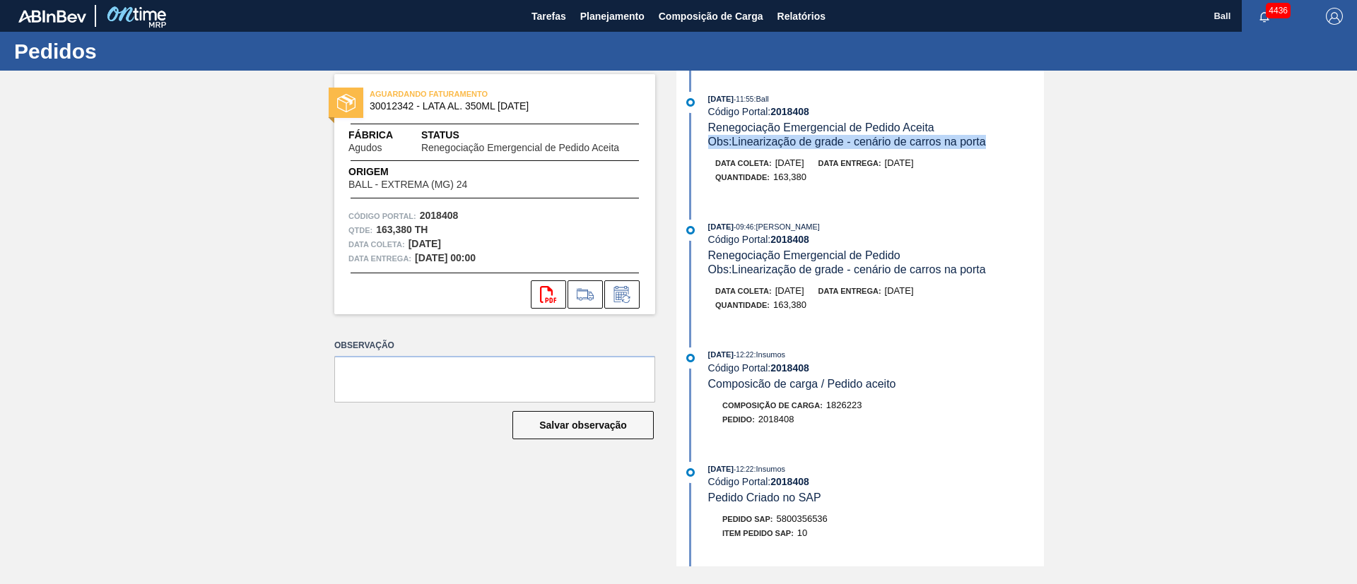
click at [682, 141] on div "02/09/2025 - 11:55 : Ball Código Portal: 2018408 Renegociação Emergencial de Pe…" at bounding box center [862, 120] width 364 height 57
drag, startPoint x: 954, startPoint y: 167, endPoint x: 702, endPoint y: 90, distance: 263.3
click at [702, 90] on div "02/09/2025 - 11:55 : Ball Código Portal: 2018408 Renegociação Emergencial de Pe…" at bounding box center [862, 319] width 364 height 496
click at [931, 93] on div "02/09/2025 - 11:55 : Ball" at bounding box center [876, 99] width 336 height 14
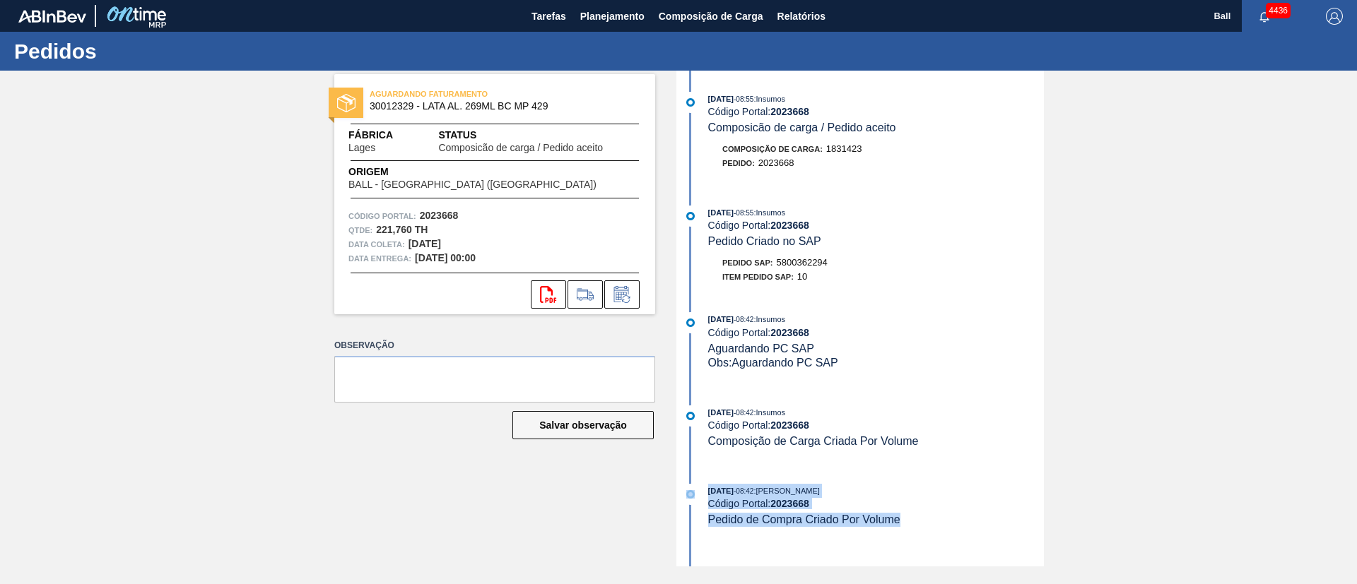
drag, startPoint x: 907, startPoint y: 522, endPoint x: 700, endPoint y: 473, distance: 213.6
click at [700, 473] on div "04/09/2025 - 08:55 : Insumos Código Portal: 2023668 Composicão de carga / Pedid…" at bounding box center [862, 319] width 364 height 496
click at [952, 470] on div "04/09/2025 - 08:55 : Insumos Código Portal: 2023668 Composicão de carga / Pedid…" at bounding box center [862, 319] width 364 height 496
drag, startPoint x: 860, startPoint y: 507, endPoint x: 849, endPoint y: 503, distance: 11.8
click at [859, 507] on div "Código Portal: 2023668" at bounding box center [876, 503] width 336 height 11
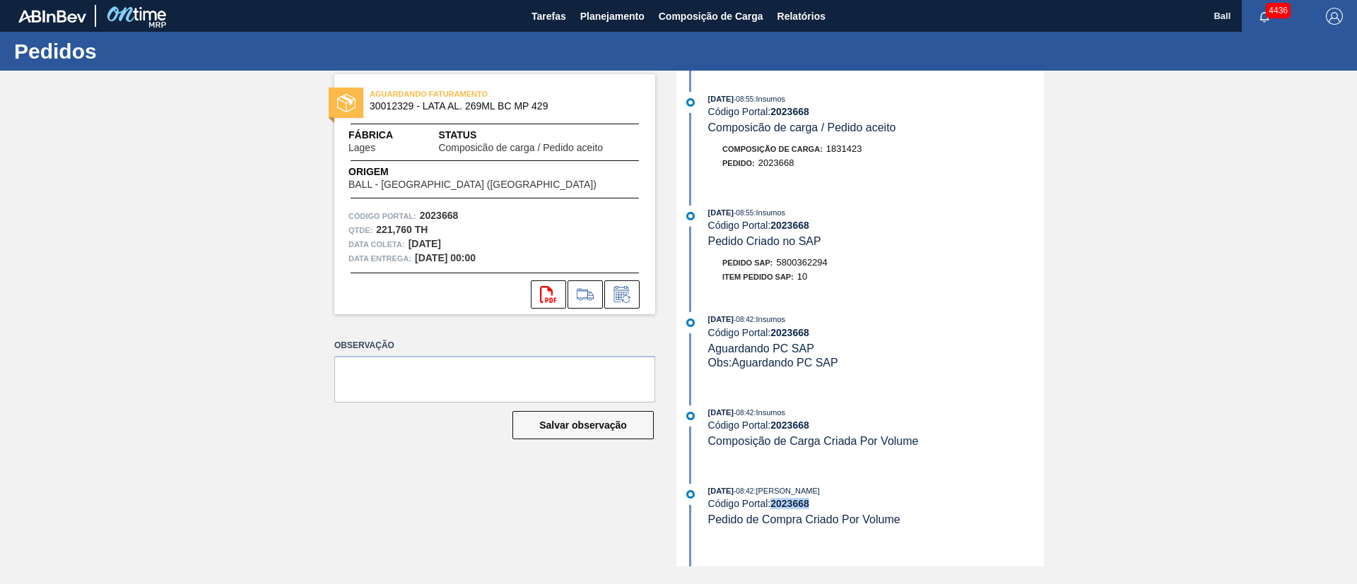
drag, startPoint x: 824, startPoint y: 502, endPoint x: 774, endPoint y: 505, distance: 50.3
click at [774, 505] on div "Código Portal: 2023668" at bounding box center [876, 503] width 336 height 11
copy strong "2023668"
drag, startPoint x: 928, startPoint y: 515, endPoint x: 862, endPoint y: 455, distance: 89.1
click at [862, 456] on div "04/09/2025 - 15:23 : Insumos Código Portal: 2023802 Composicão de carga / Pedid…" at bounding box center [862, 319] width 364 height 496
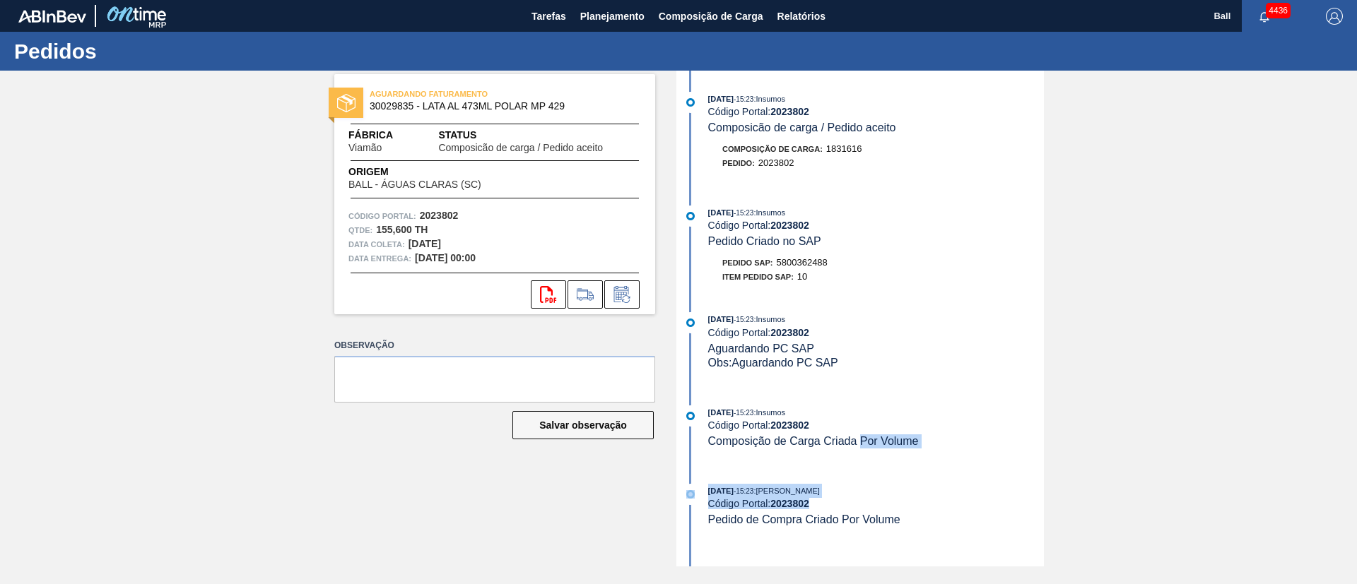
click at [871, 440] on span "Composição de Carga Criada Por Volume" at bounding box center [813, 441] width 211 height 12
